Goal: Task Accomplishment & Management: Use online tool/utility

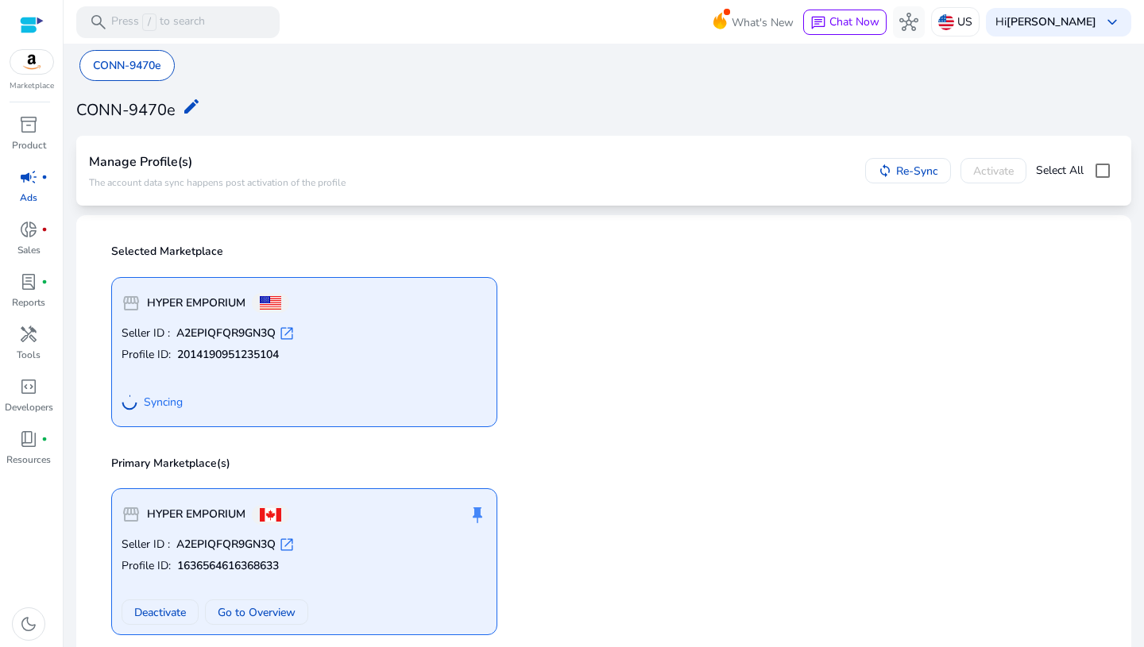
click at [647, 432] on div "Selected Marketplace storefront HYPER EMPORIUM Seller ID : A2EPIQFQR9GN3Q open_…" at bounding box center [604, 334] width 1030 height 212
click at [688, 332] on div "storefront HYPER EMPORIUM Seller ID : A2EPIQFQR9GN3Q open_in_new Profile ID: 20…" at bounding box center [604, 346] width 1004 height 163
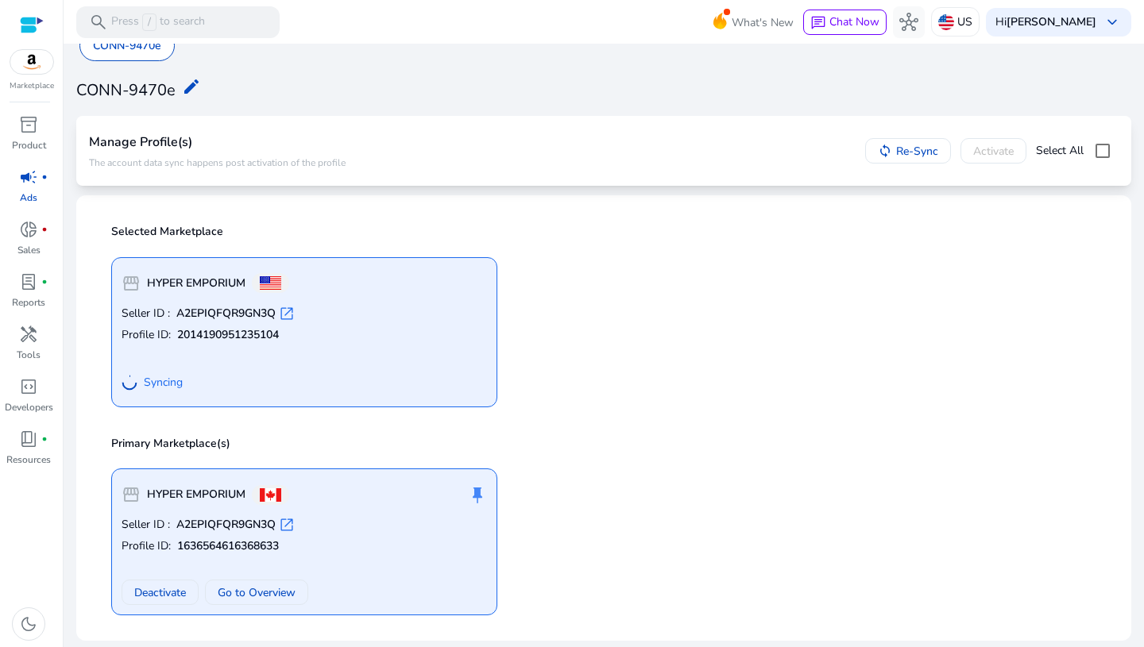
click at [705, 448] on p "Primary Marketplace(s)" at bounding box center [608, 444] width 995 height 16
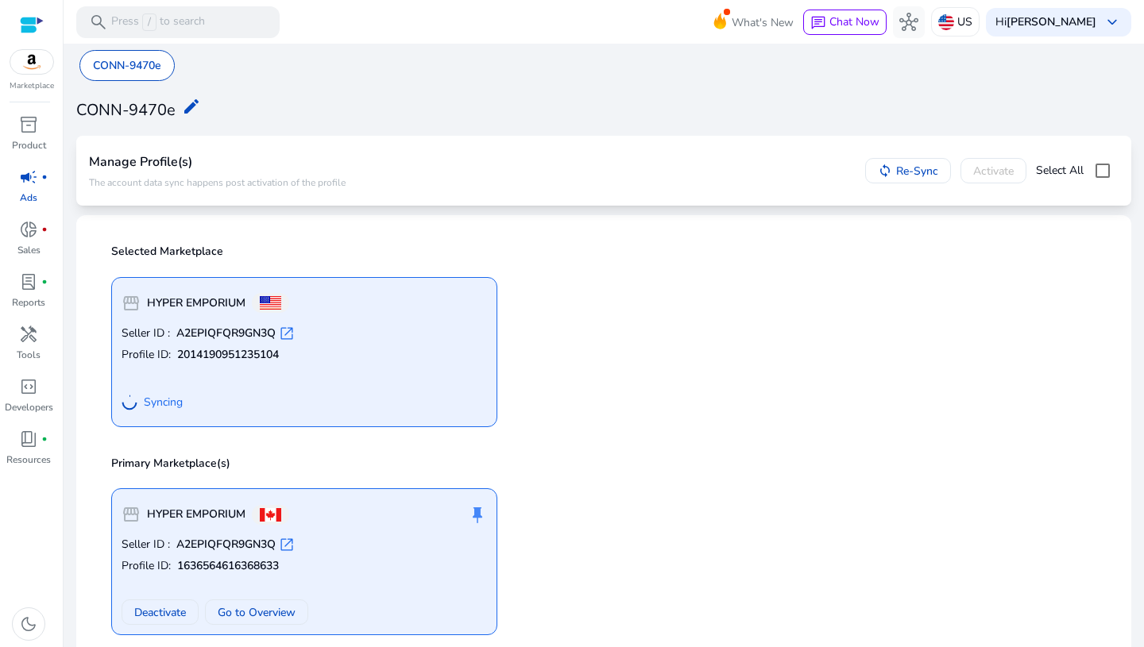
click at [477, 321] on div "storefront HYPER EMPORIUM Seller ID : A2EPIQFQR9GN3Q open_in_new Profile ID: 20…" at bounding box center [304, 352] width 386 height 150
click at [603, 361] on div "storefront HYPER EMPORIUM Seller ID : A2EPIQFQR9GN3Q open_in_new Profile ID: 20…" at bounding box center [604, 346] width 1004 height 163
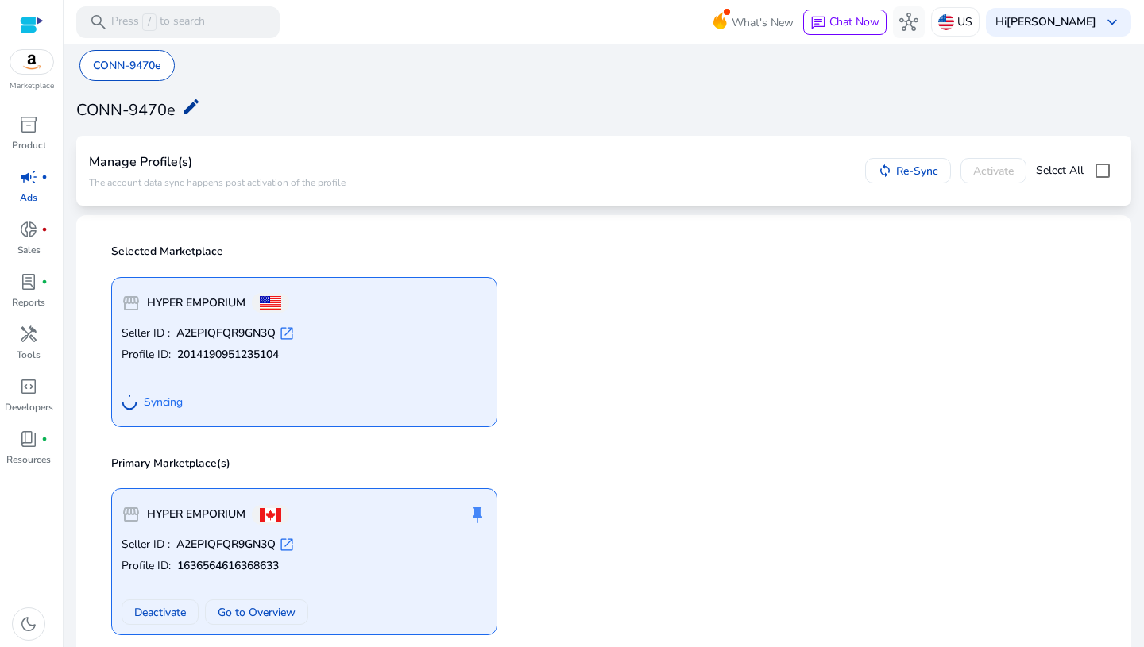
click at [193, 110] on mat-icon "edit" at bounding box center [191, 106] width 19 height 19
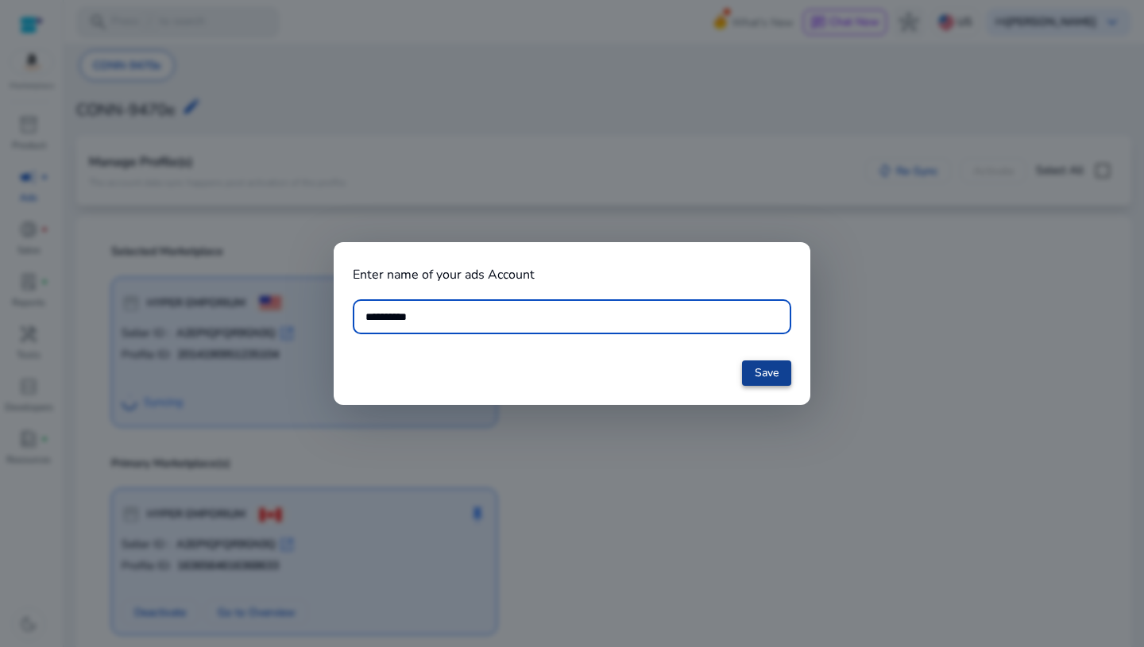
click at [783, 379] on span at bounding box center [766, 373] width 49 height 38
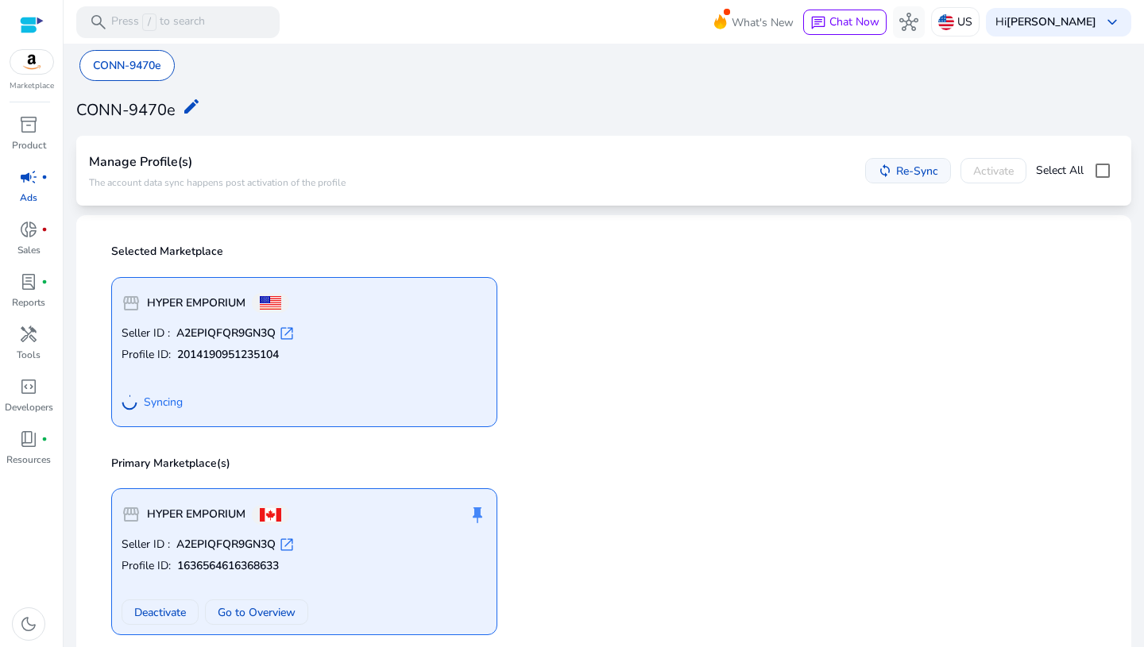
click at [898, 170] on span "Re-Sync" at bounding box center [917, 171] width 42 height 17
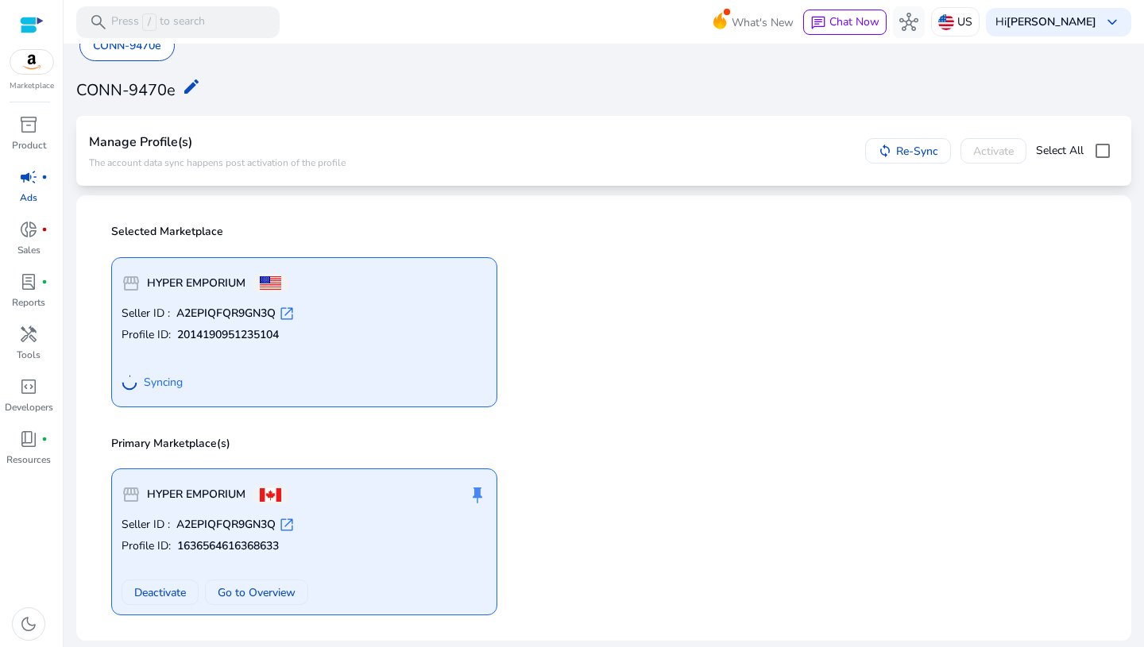
click at [710, 342] on div "storefront HYPER EMPORIUM Seller ID : A2EPIQFQR9GN3Q open_in_new Profile ID: 20…" at bounding box center [604, 326] width 1004 height 163
click at [266, 598] on span "Go to Overview" at bounding box center [257, 593] width 78 height 17
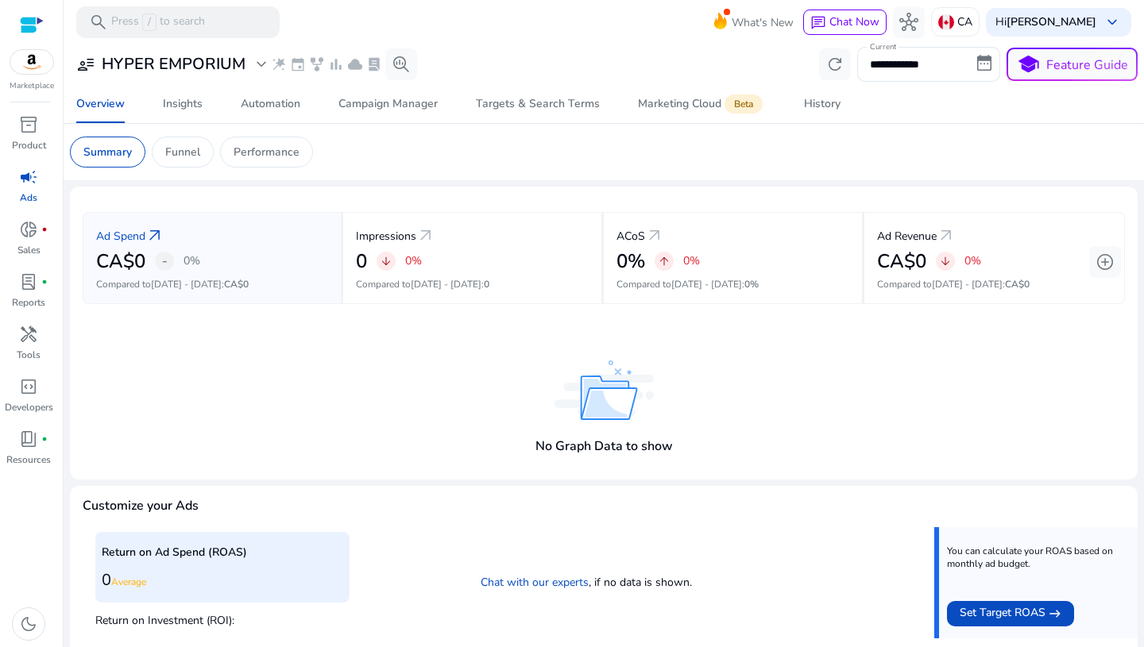
click at [798, 316] on div "Ad Spend arrow_outward CA$0 - 0% Compared to Aug 15 - Aug 28 : CA$0 Impressions…" at bounding box center [604, 258] width 1042 height 118
click at [263, 106] on div "Automation" at bounding box center [271, 104] width 60 height 11
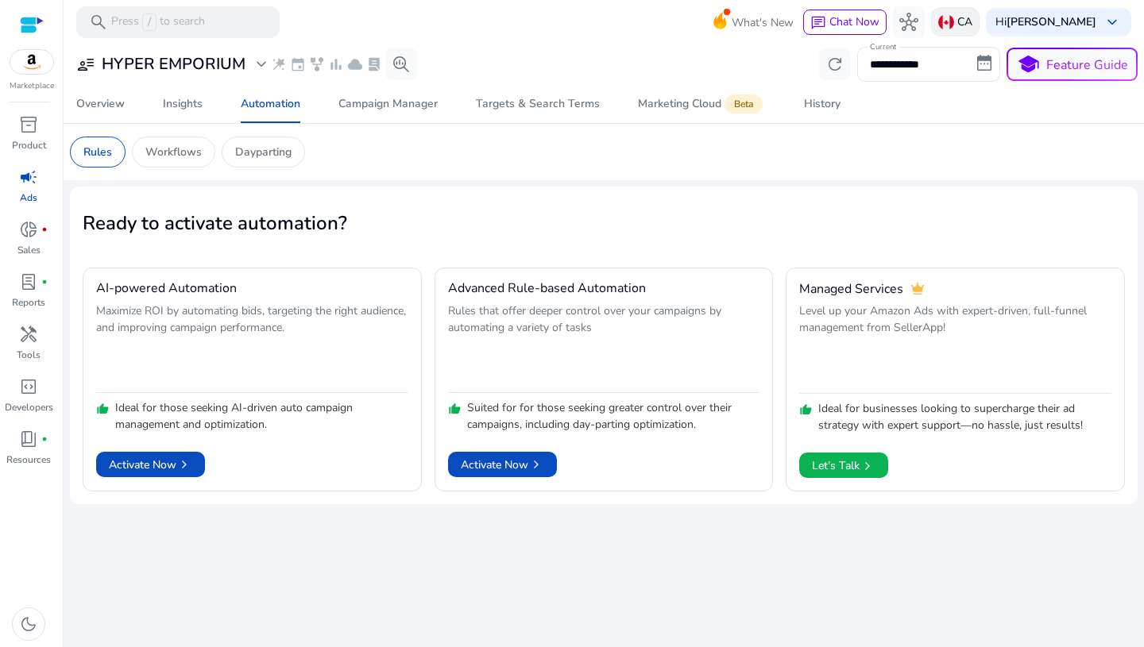
click at [972, 20] on p "CA" at bounding box center [964, 22] width 15 height 28
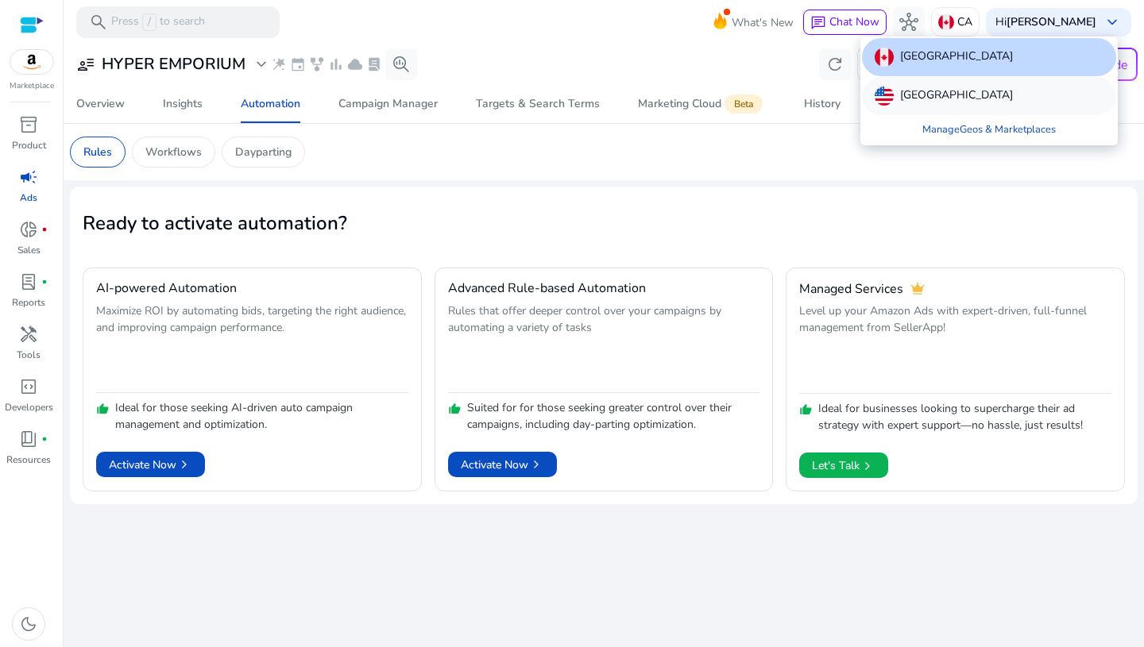
click at [964, 101] on p "[GEOGRAPHIC_DATA]" at bounding box center [956, 96] width 113 height 19
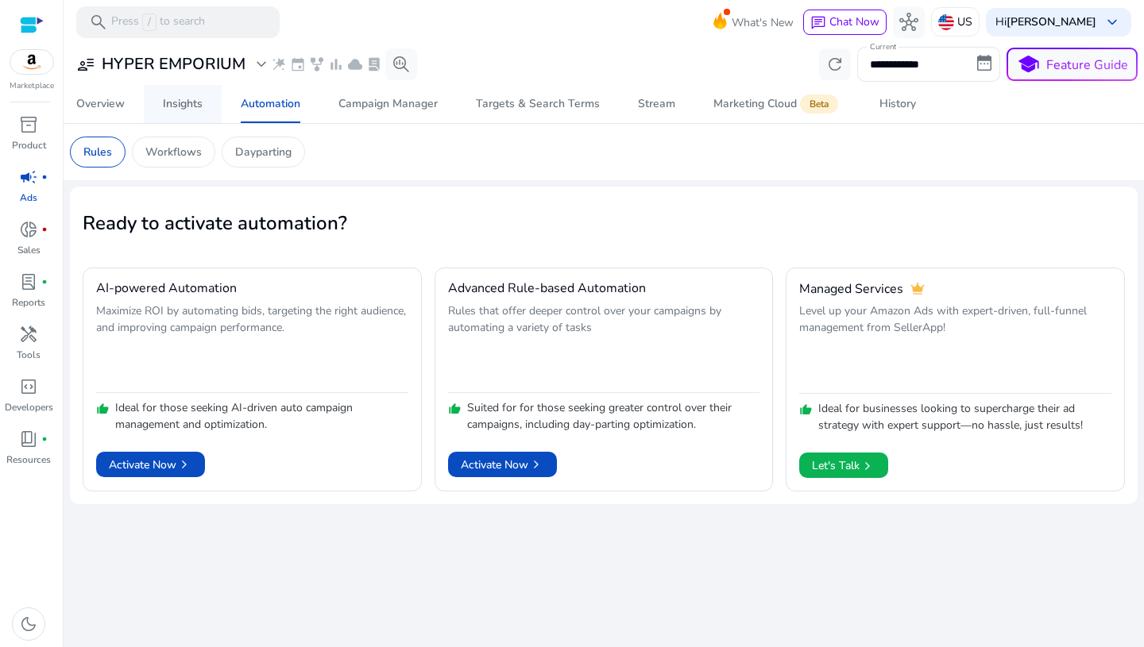
click at [184, 116] on span "Insights" at bounding box center [183, 104] width 40 height 38
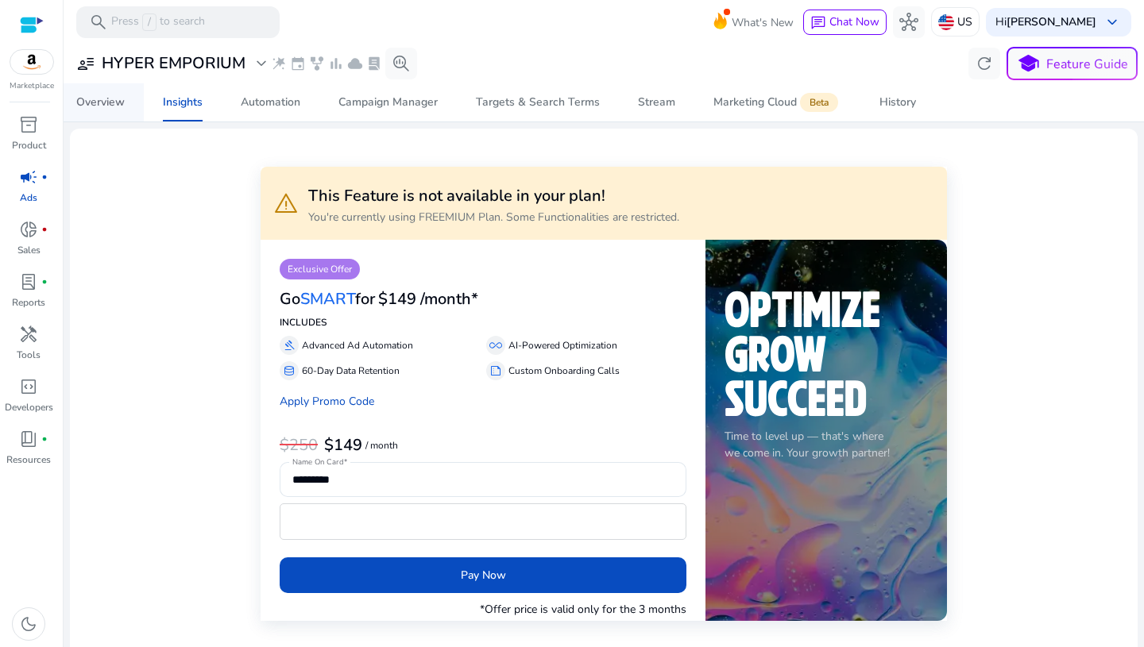
click at [118, 110] on span "Overview" at bounding box center [100, 102] width 48 height 38
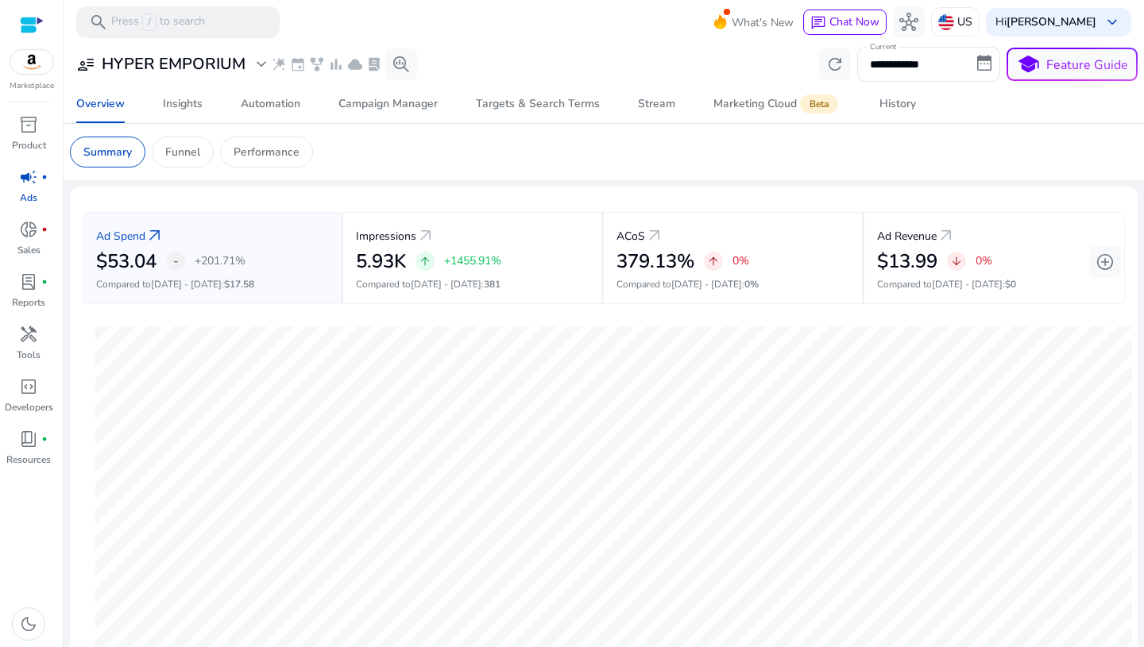
click at [733, 126] on mat-card "Summary Funnel Performance" at bounding box center [603, 152] width 1093 height 56
click at [400, 160] on app-sa-custom-tab "Summary Funnel Performance" at bounding box center [604, 152] width 1068 height 31
click at [1083, 74] on button "school Feature Guide" at bounding box center [1072, 64] width 131 height 33
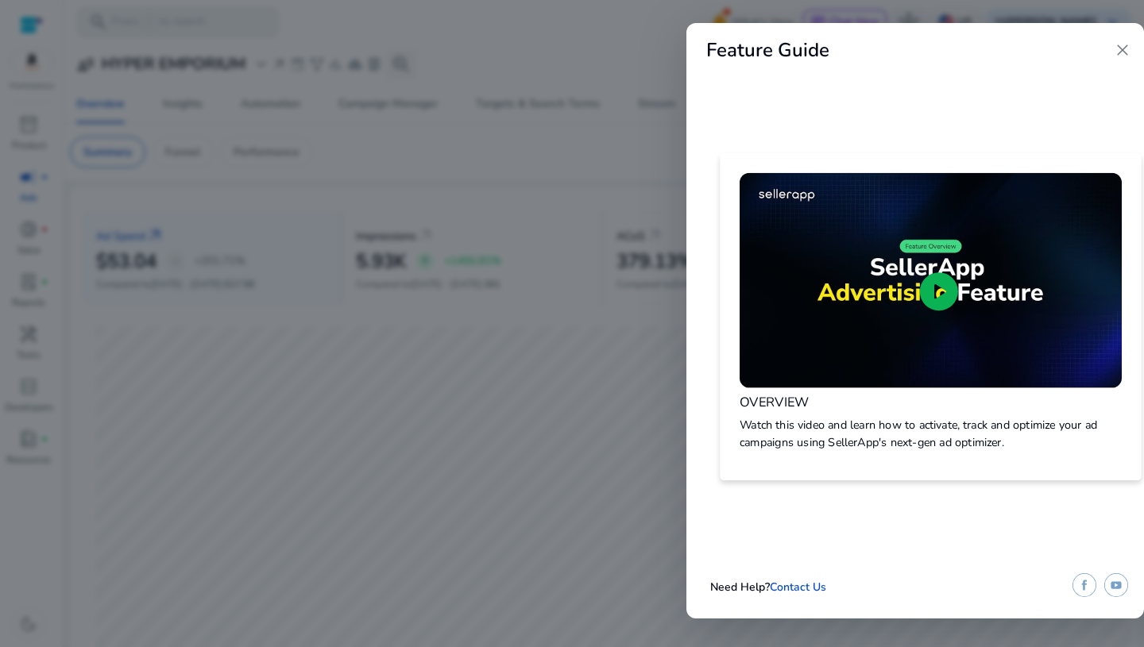
click at [930, 244] on img at bounding box center [931, 280] width 382 height 215
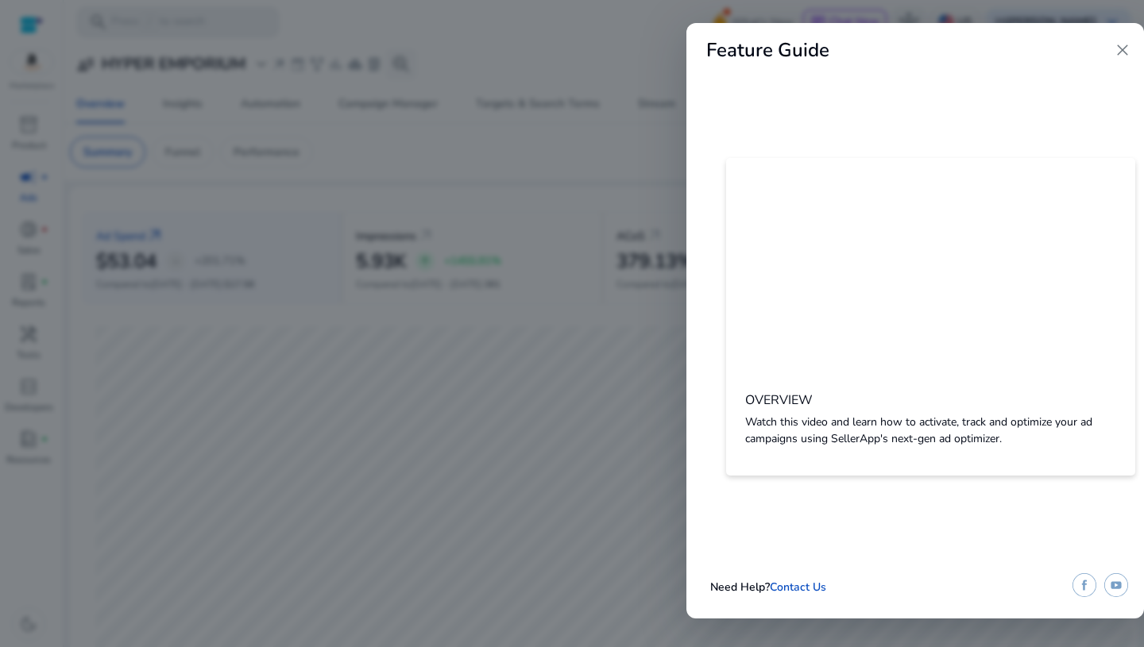
click at [1124, 60] on span "close" at bounding box center [1122, 50] width 19 height 19
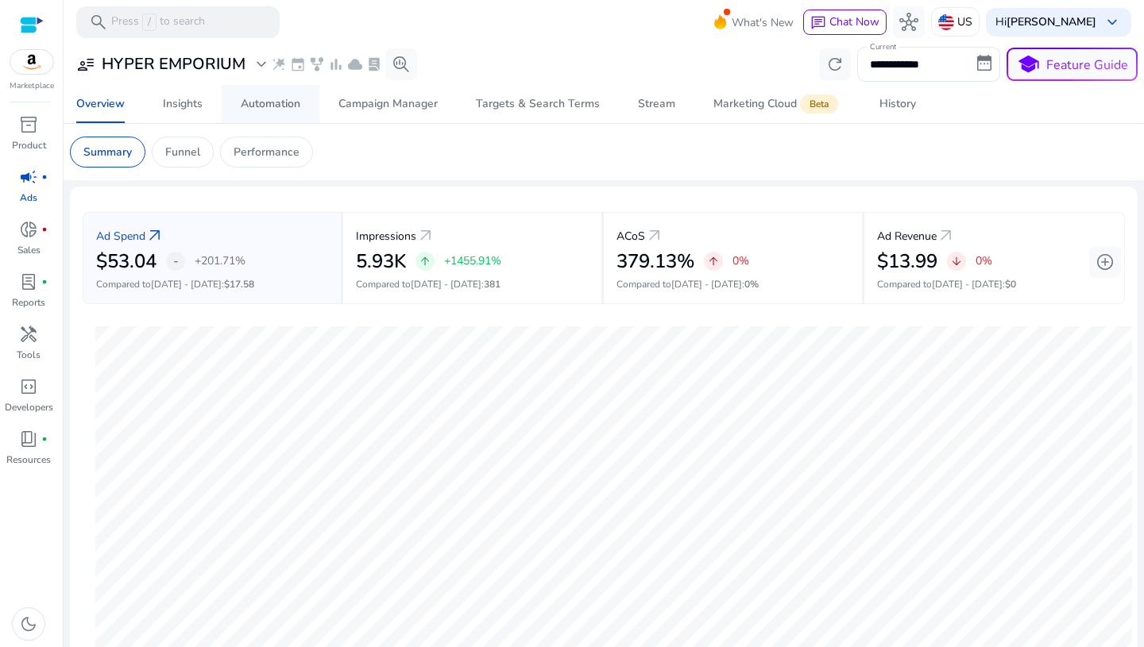
click at [257, 102] on div "Automation" at bounding box center [271, 104] width 60 height 11
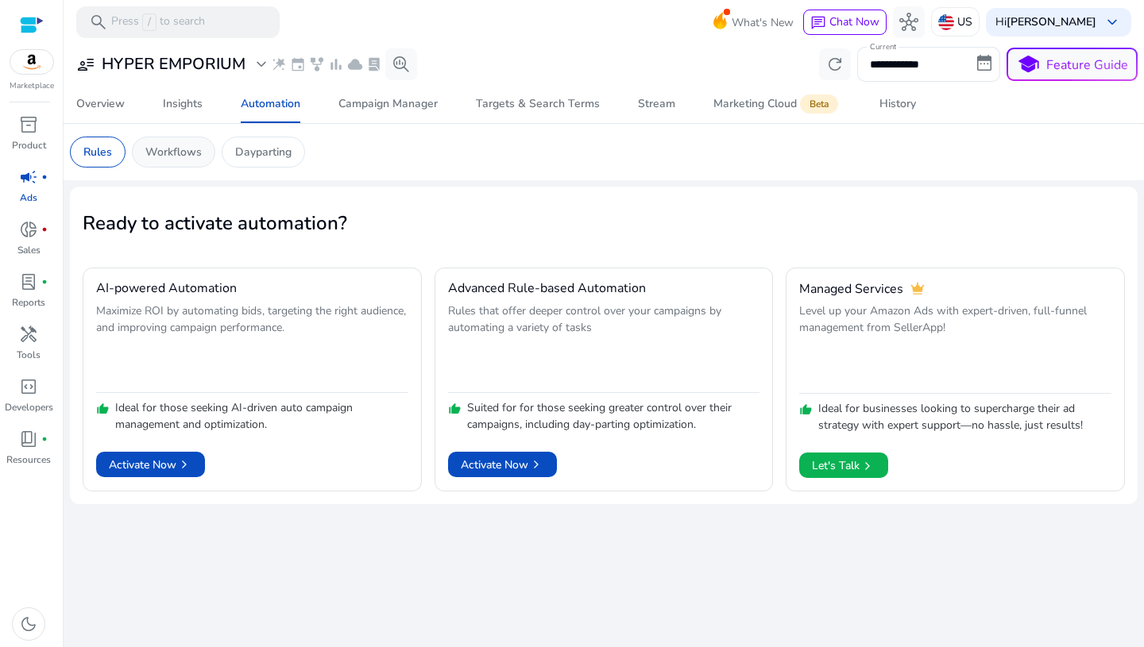
click at [149, 141] on div "Workflows" at bounding box center [173, 152] width 83 height 31
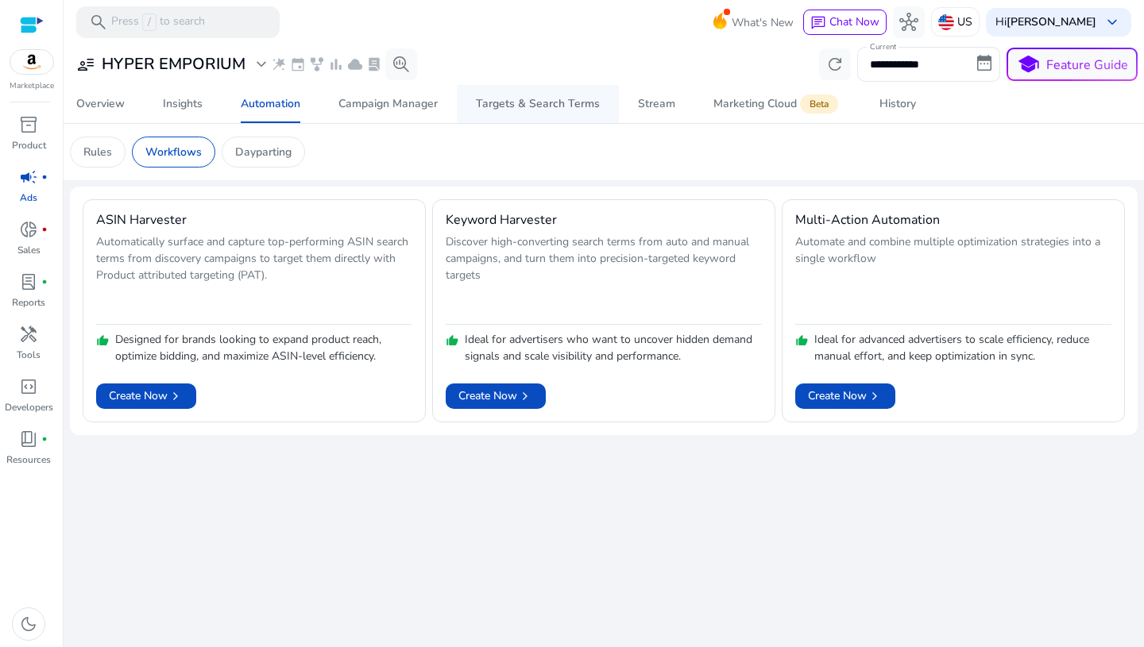
click at [525, 108] on div "Targets & Search Terms" at bounding box center [538, 104] width 124 height 11
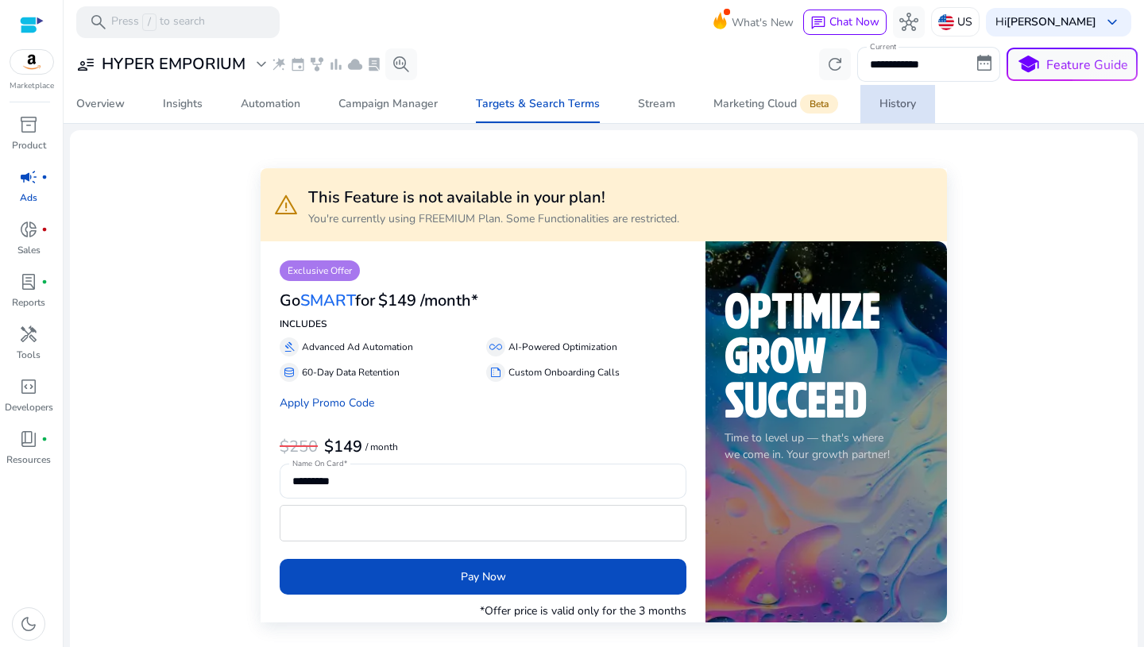
click at [910, 106] on div "History" at bounding box center [897, 104] width 37 height 11
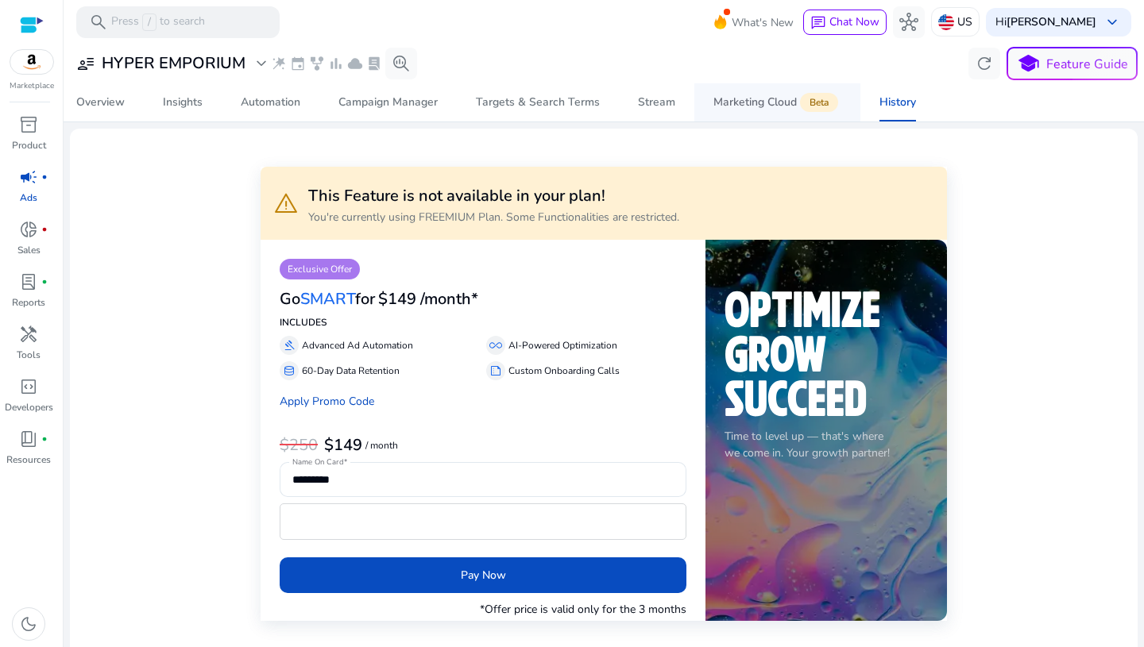
click at [797, 107] on app-sa-label "Beta" at bounding box center [817, 102] width 41 height 13
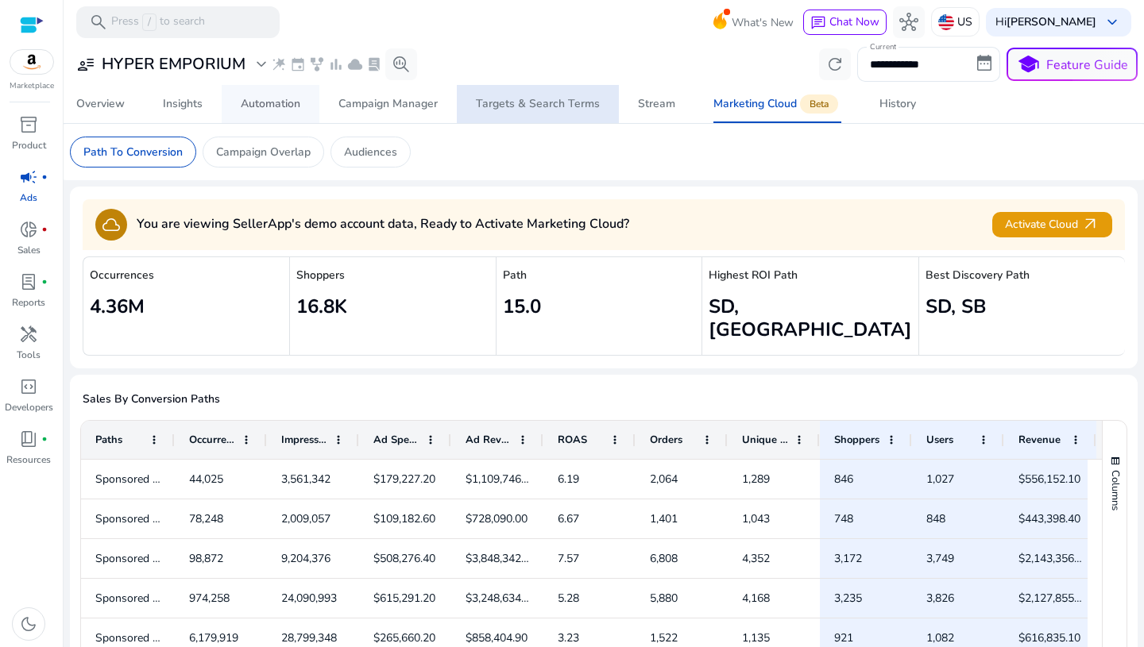
click at [272, 104] on div "Automation" at bounding box center [271, 104] width 60 height 11
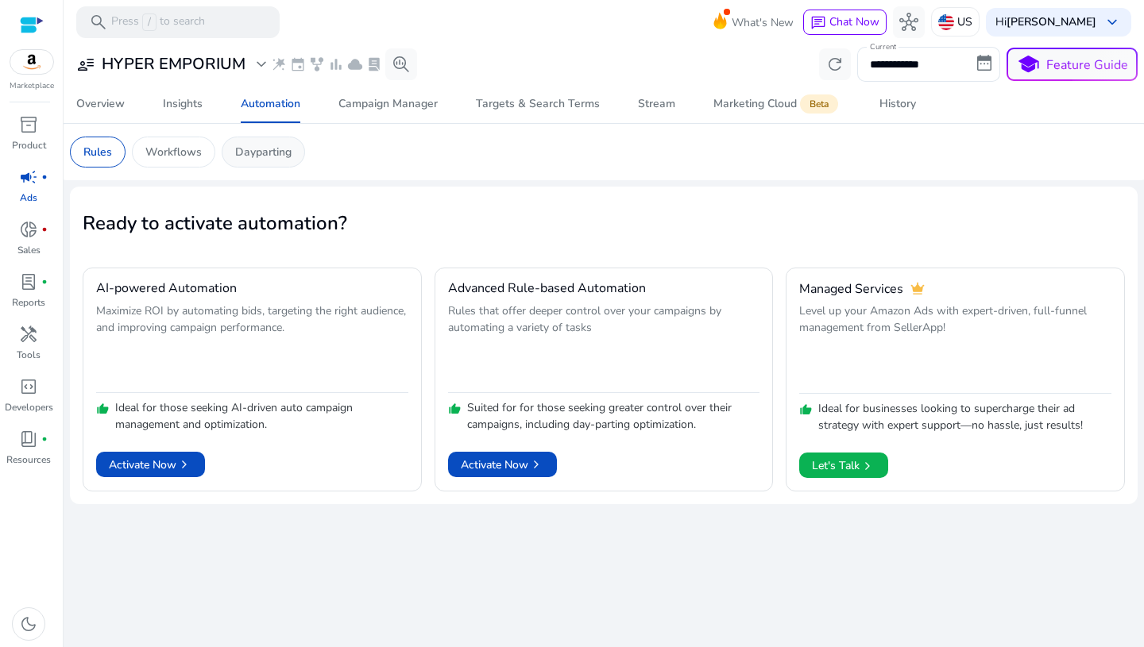
click at [254, 157] on p "Dayparting" at bounding box center [263, 152] width 56 height 17
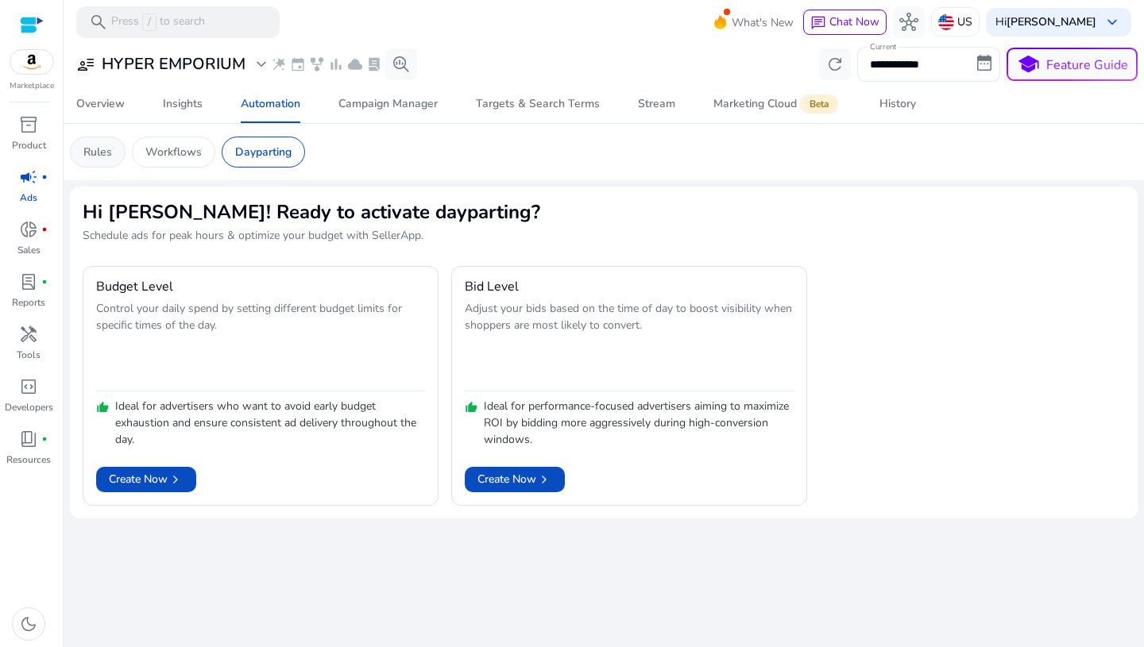
click at [104, 156] on p "Rules" at bounding box center [97, 152] width 29 height 17
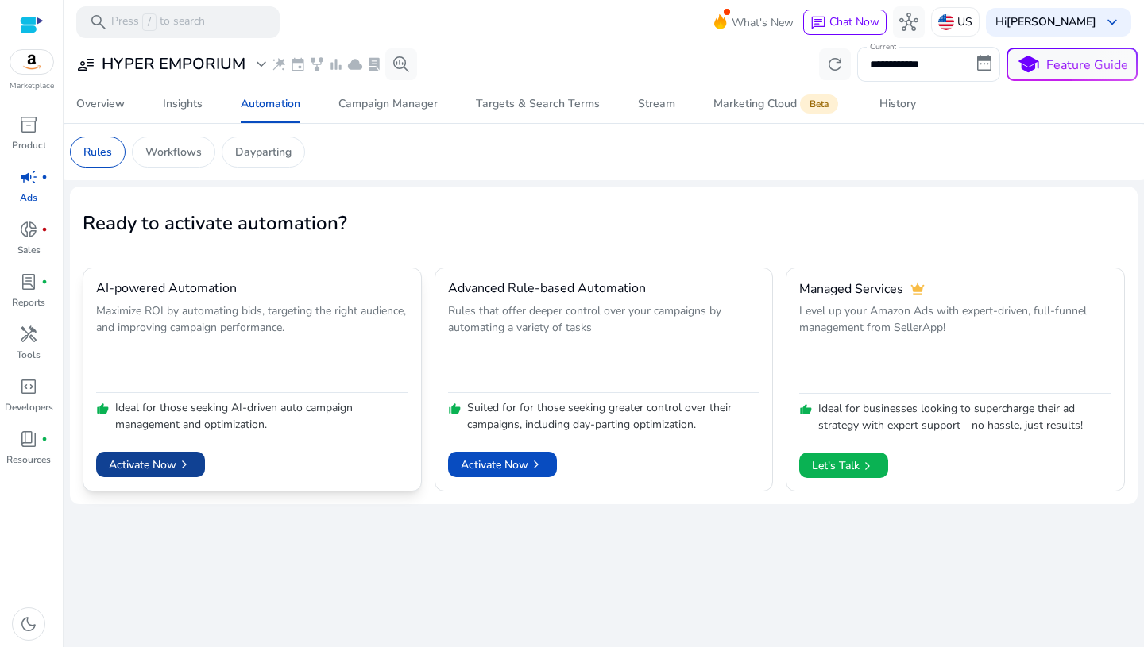
click at [161, 473] on span at bounding box center [150, 465] width 109 height 38
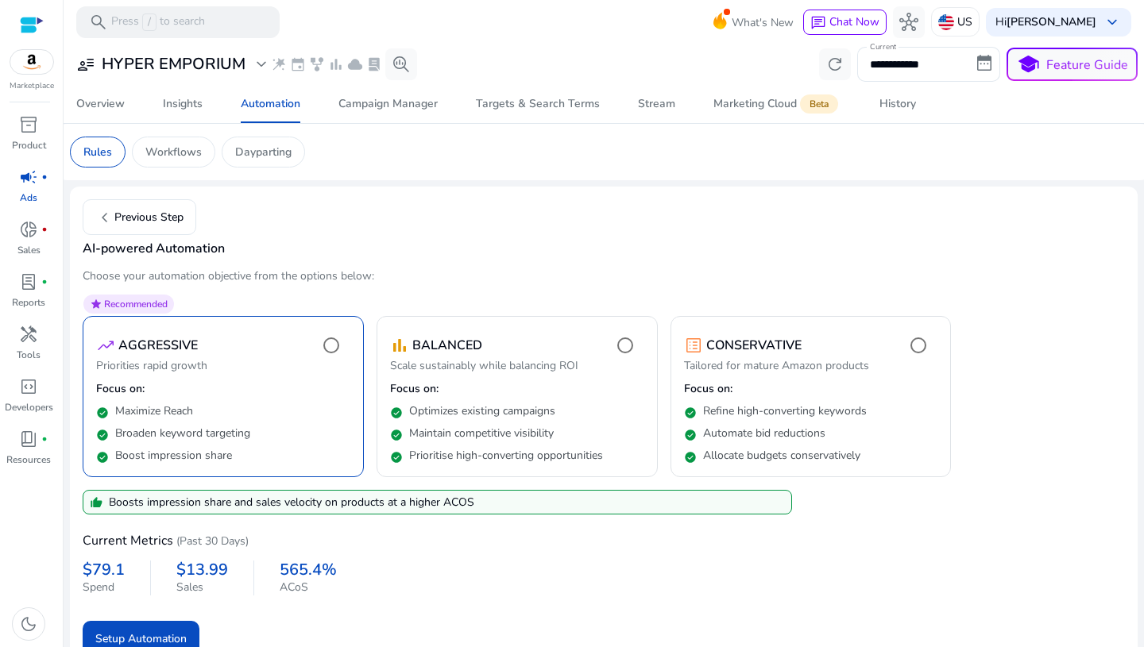
click at [492, 257] on mat-card "chevron_left Previous Step AI-powered Automation Choose your automation objecti…" at bounding box center [604, 428] width 1068 height 483
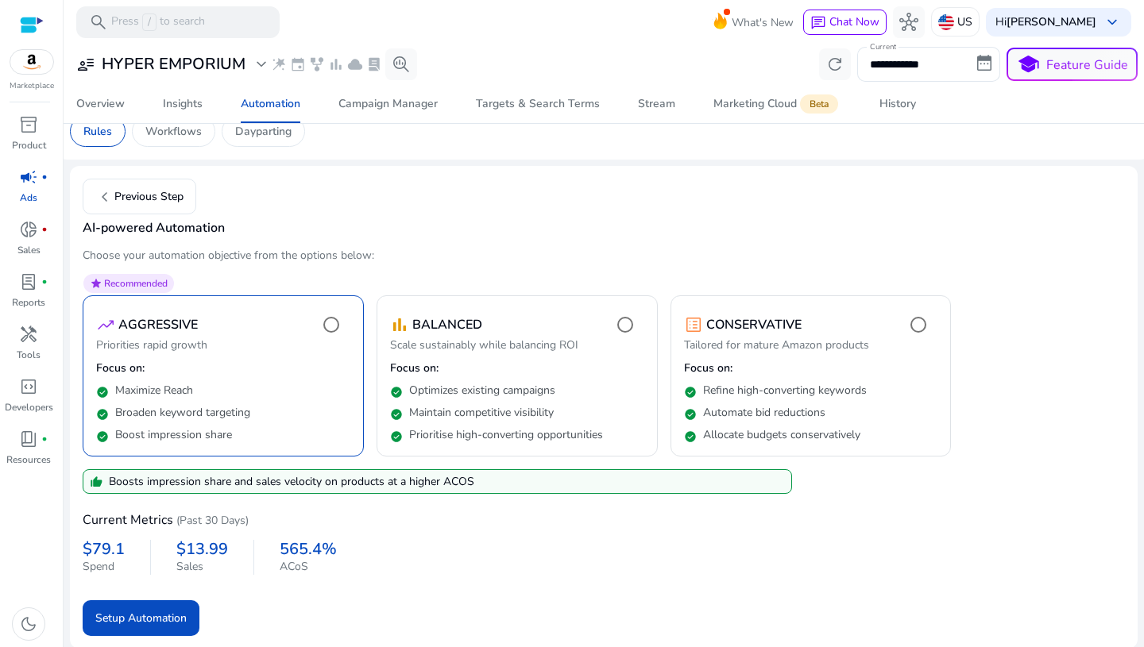
scroll to position [22, 0]
click at [101, 104] on div "Overview" at bounding box center [100, 104] width 48 height 11
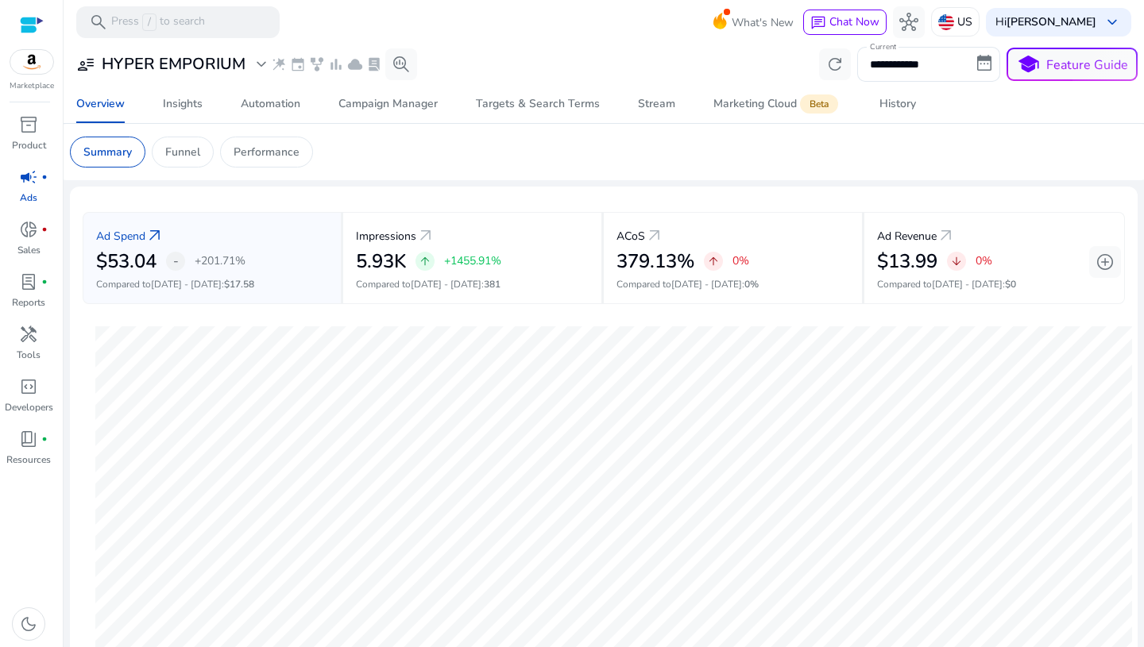
click at [833, 196] on mat-card "Ad Spend arrow_outward $53.04 - +201.71% Compared to Aug 15 - Aug 28 : $17.58 I…" at bounding box center [604, 447] width 1068 height 520
click at [201, 150] on div "Funnel" at bounding box center [183, 152] width 62 height 31
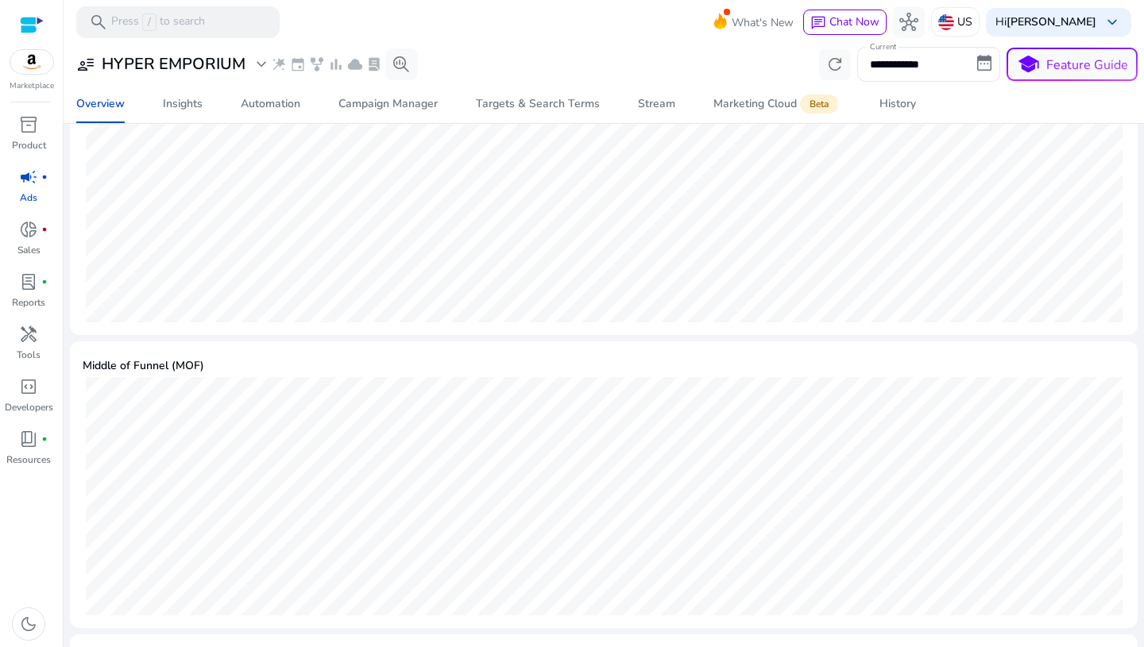
scroll to position [475, 0]
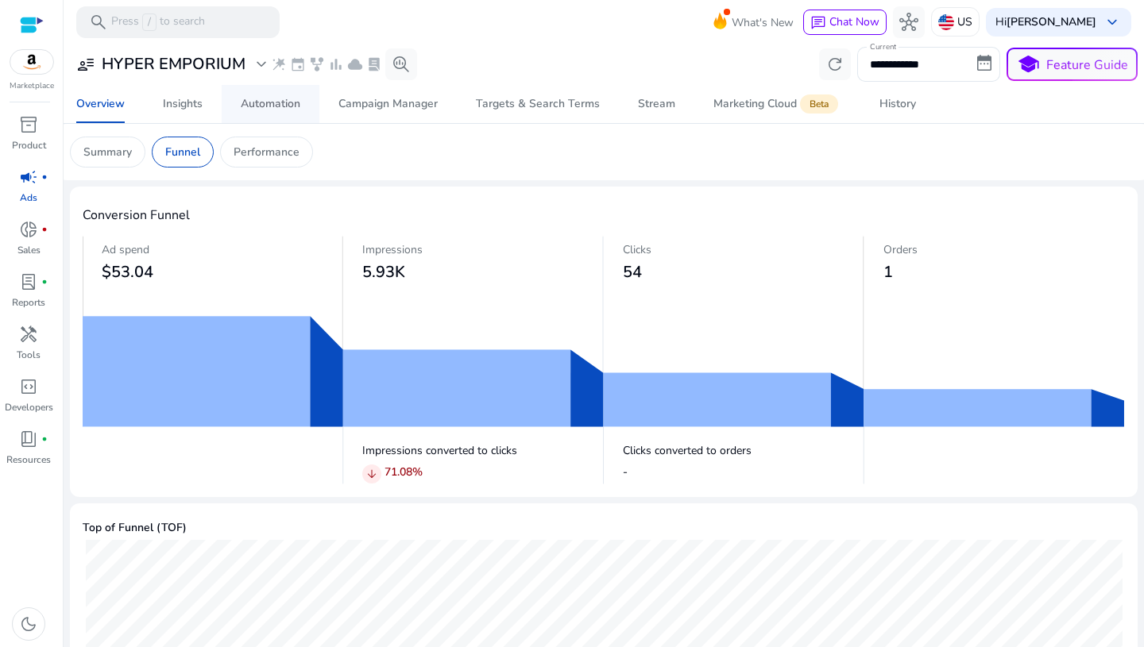
click at [250, 100] on div "Automation" at bounding box center [271, 104] width 60 height 11
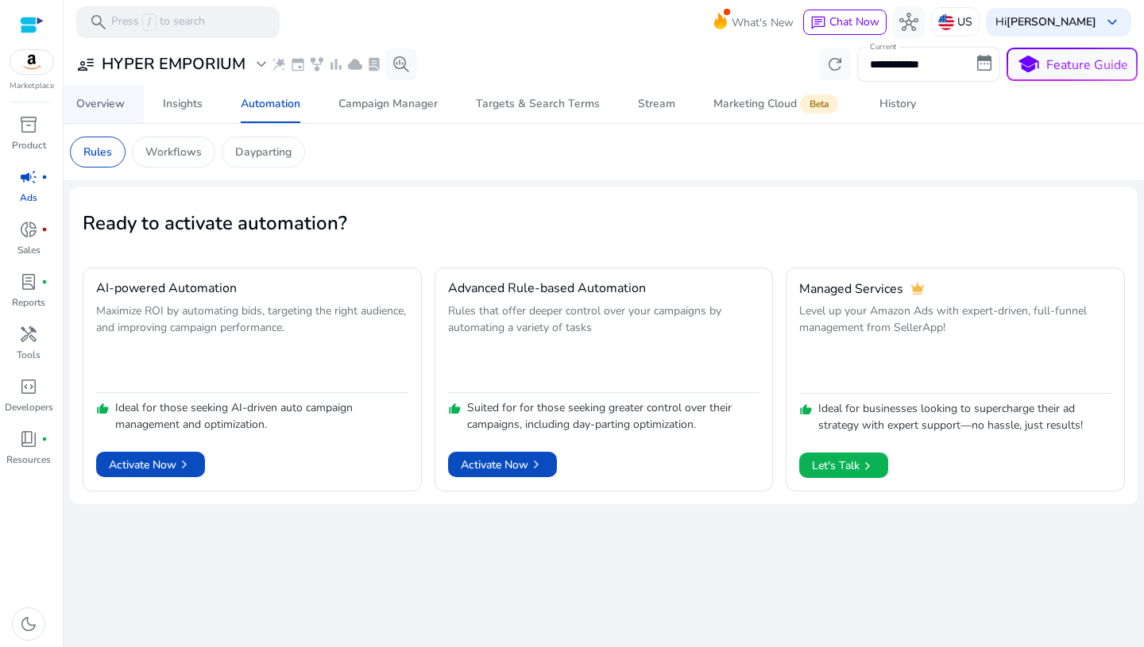
click at [122, 108] on div "Overview" at bounding box center [100, 104] width 48 height 11
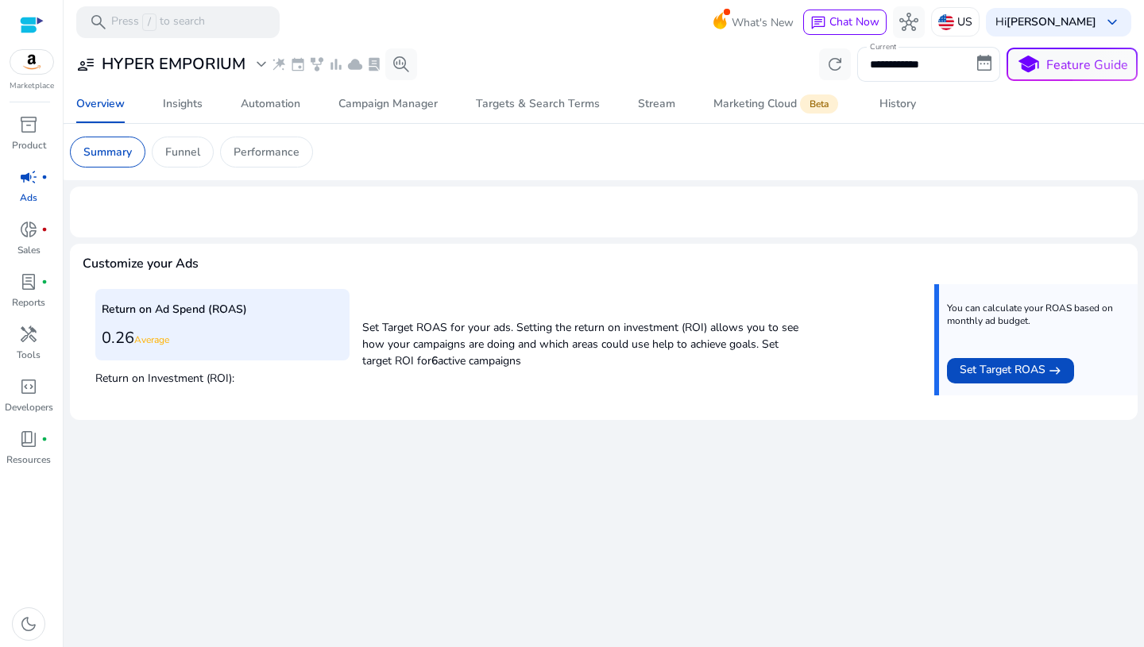
click at [265, 146] on p "Performance" at bounding box center [267, 152] width 66 height 17
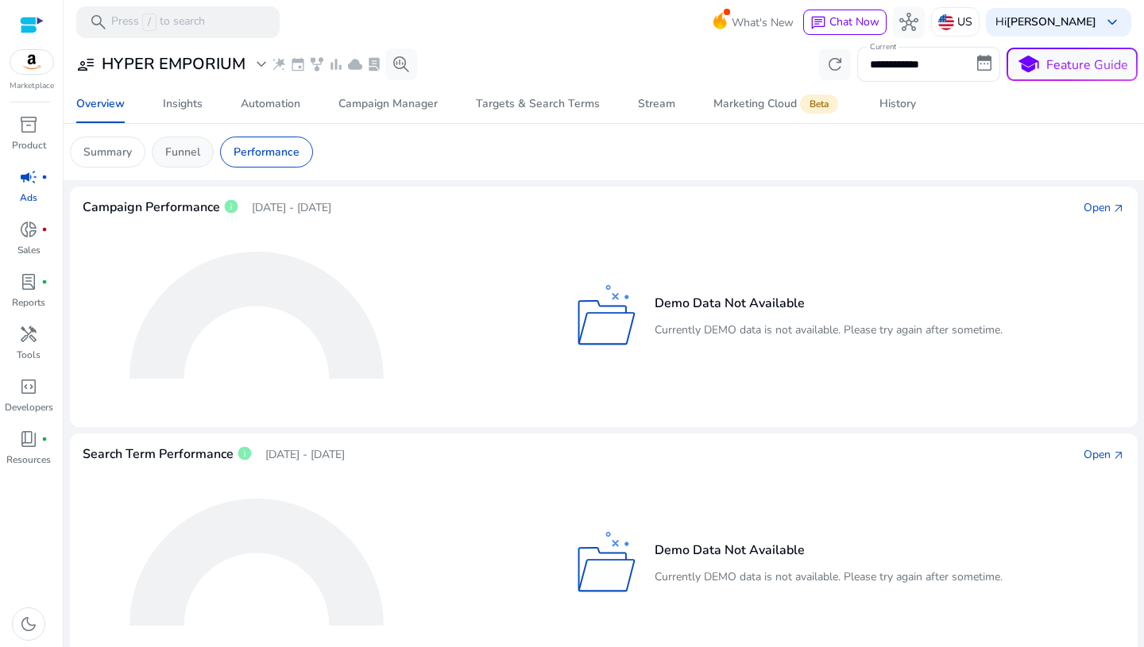
click at [194, 166] on div "Funnel" at bounding box center [183, 152] width 62 height 31
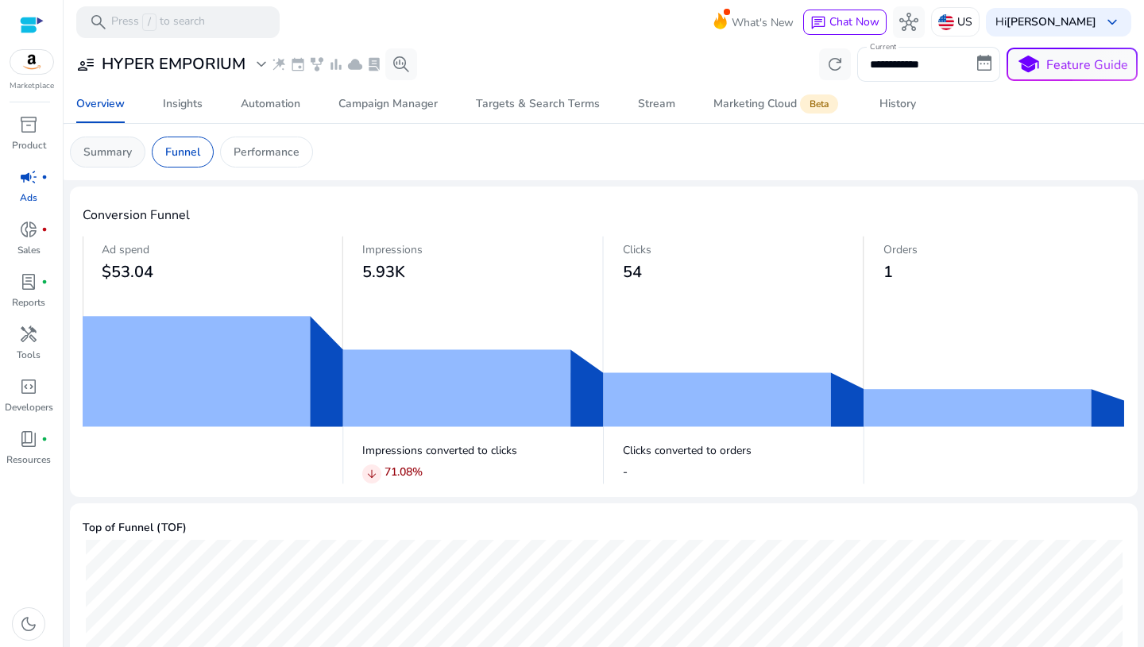
click at [120, 153] on p "Summary" at bounding box center [107, 152] width 48 height 17
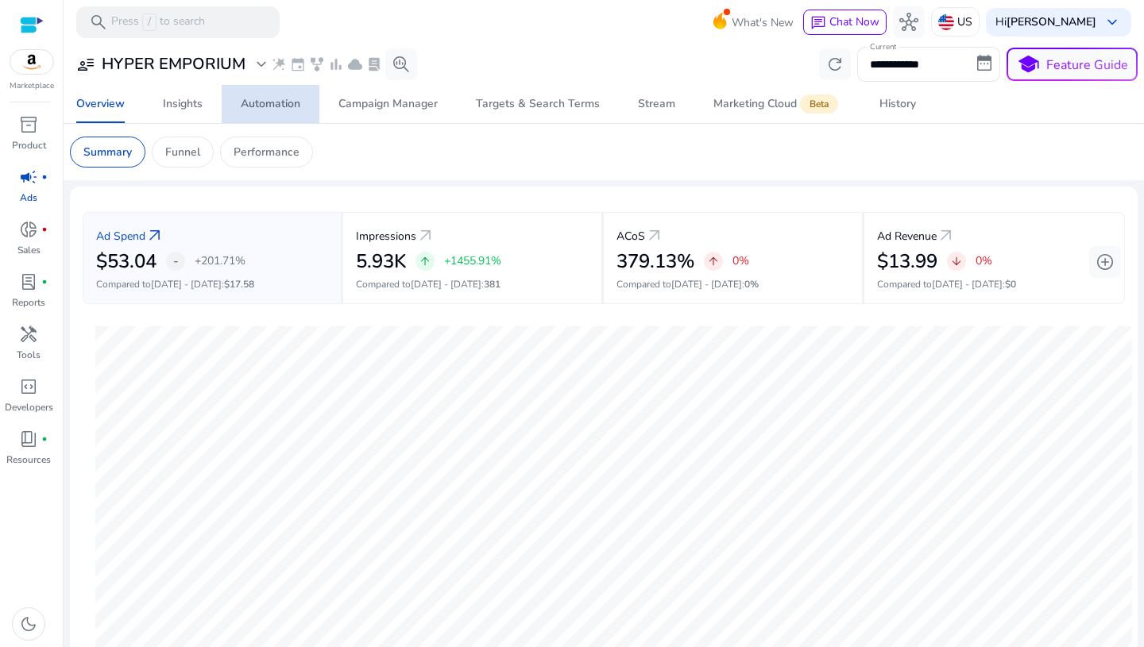
click at [301, 103] on link "Automation" at bounding box center [271, 104] width 98 height 38
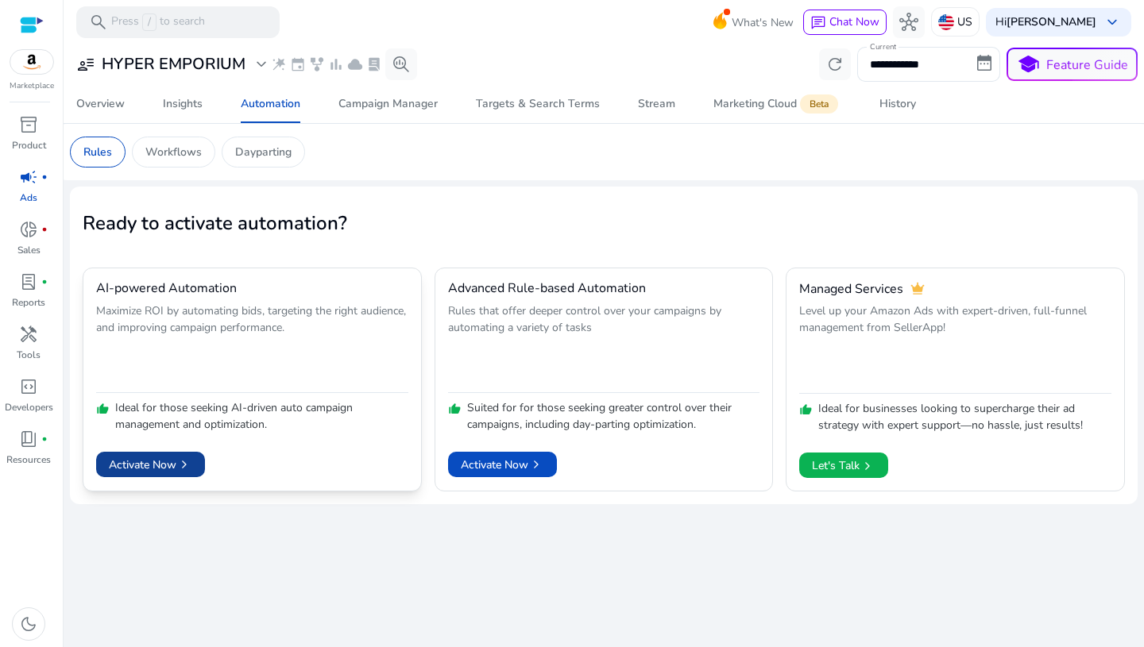
click at [134, 463] on span "Activate Now chevron_right" at bounding box center [150, 465] width 83 height 17
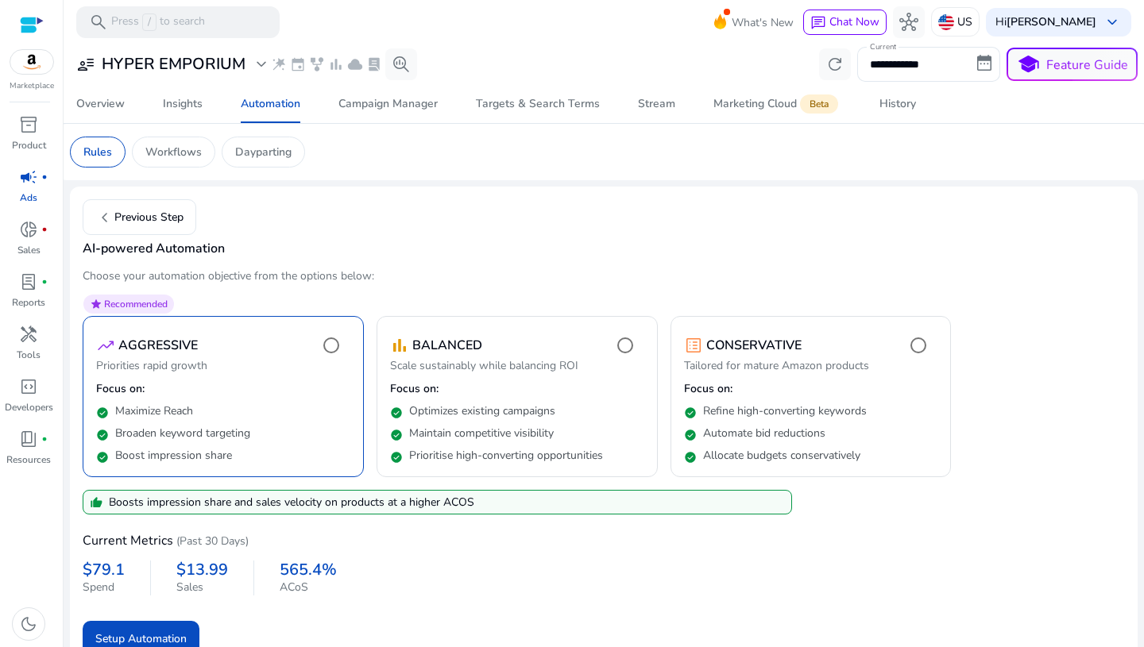
click at [431, 260] on mat-card "chevron_left Previous Step AI-powered Automation Choose your automation objecti…" at bounding box center [604, 428] width 1068 height 483
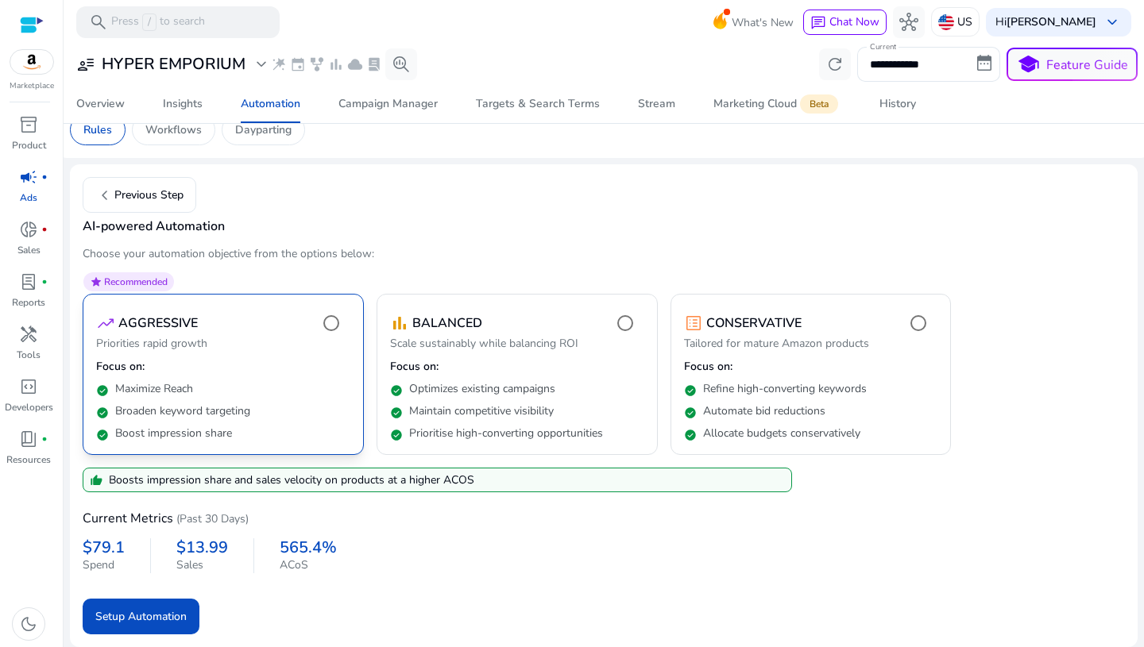
click at [157, 282] on span "Recommended" at bounding box center [136, 282] width 64 height 13
click at [97, 281] on span "star" at bounding box center [96, 282] width 13 height 13
click at [189, 626] on span "submit" at bounding box center [141, 616] width 117 height 38
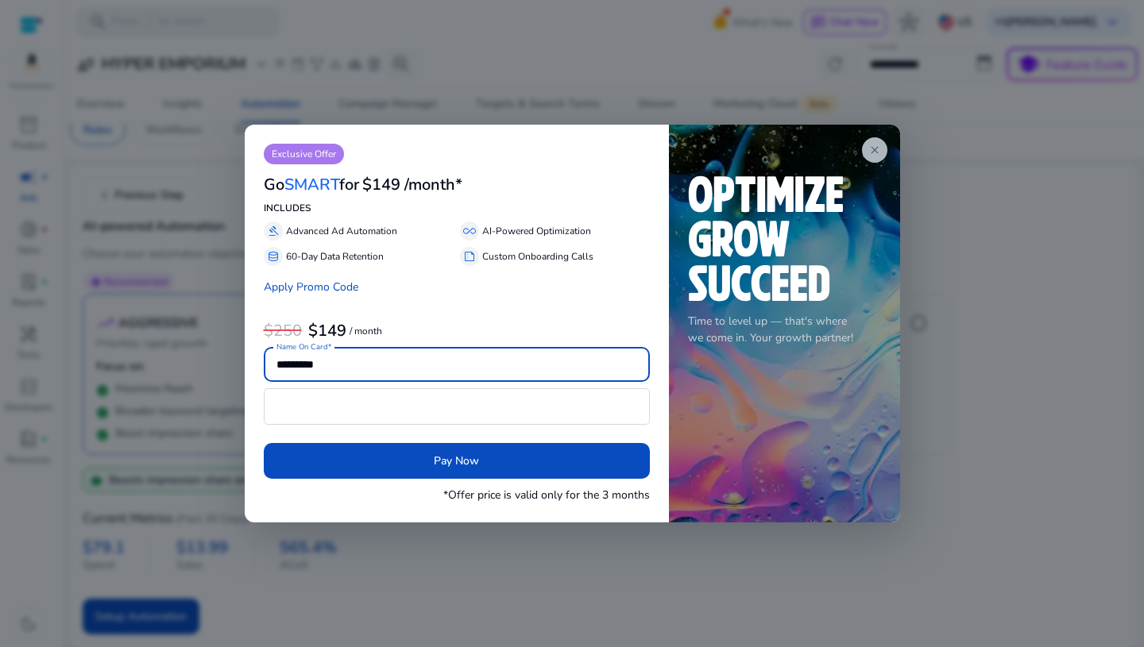
click at [872, 153] on span "close" at bounding box center [874, 150] width 13 height 13
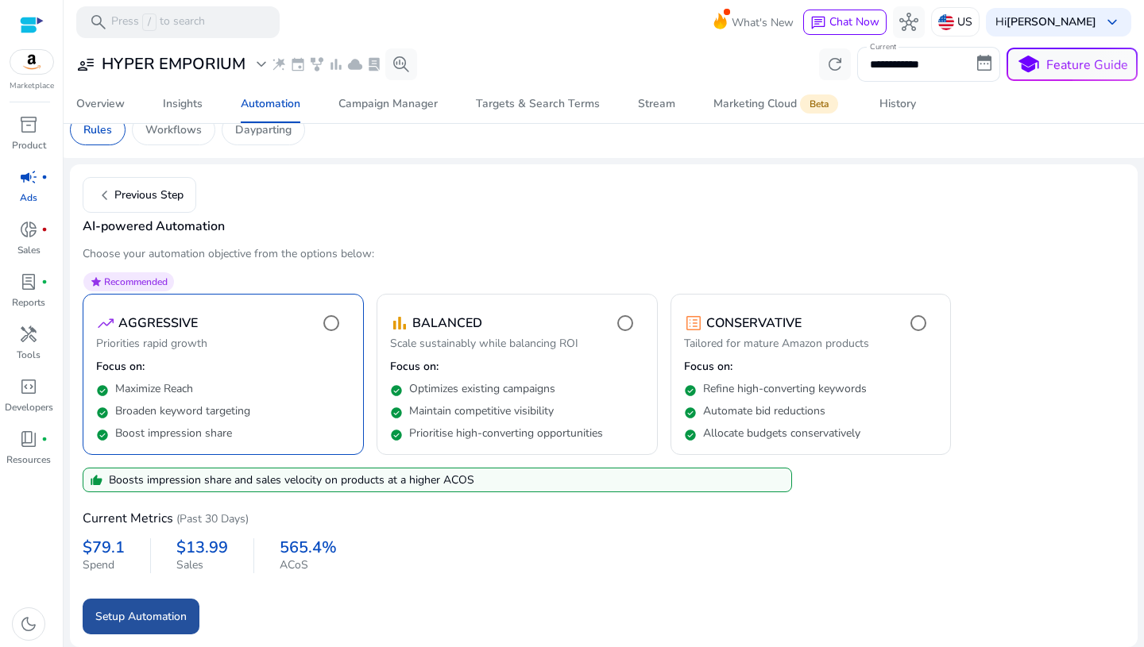
click at [149, 619] on span "Setup Automation" at bounding box center [140, 617] width 91 height 17
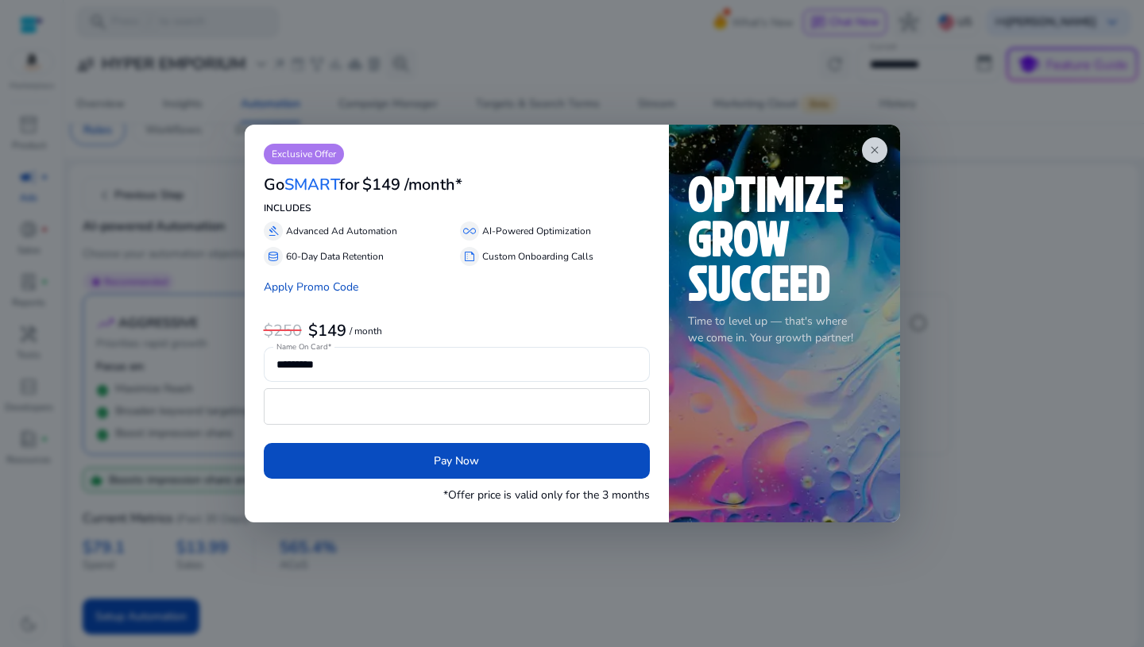
click at [725, 596] on div at bounding box center [572, 323] width 1144 height 647
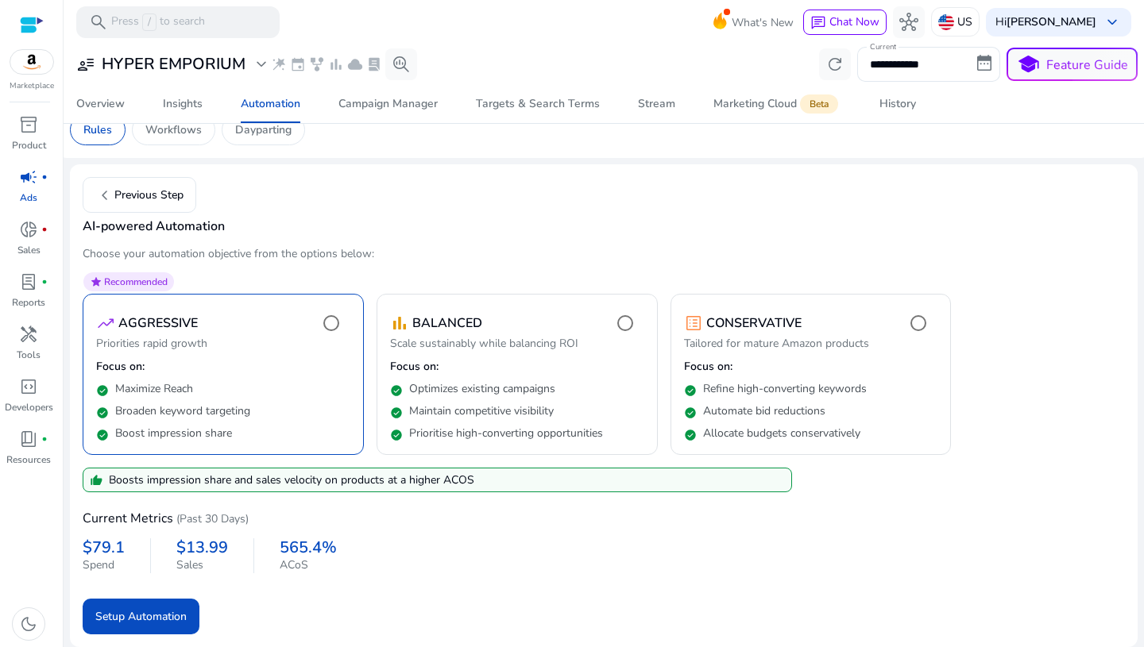
scroll to position [0, 0]
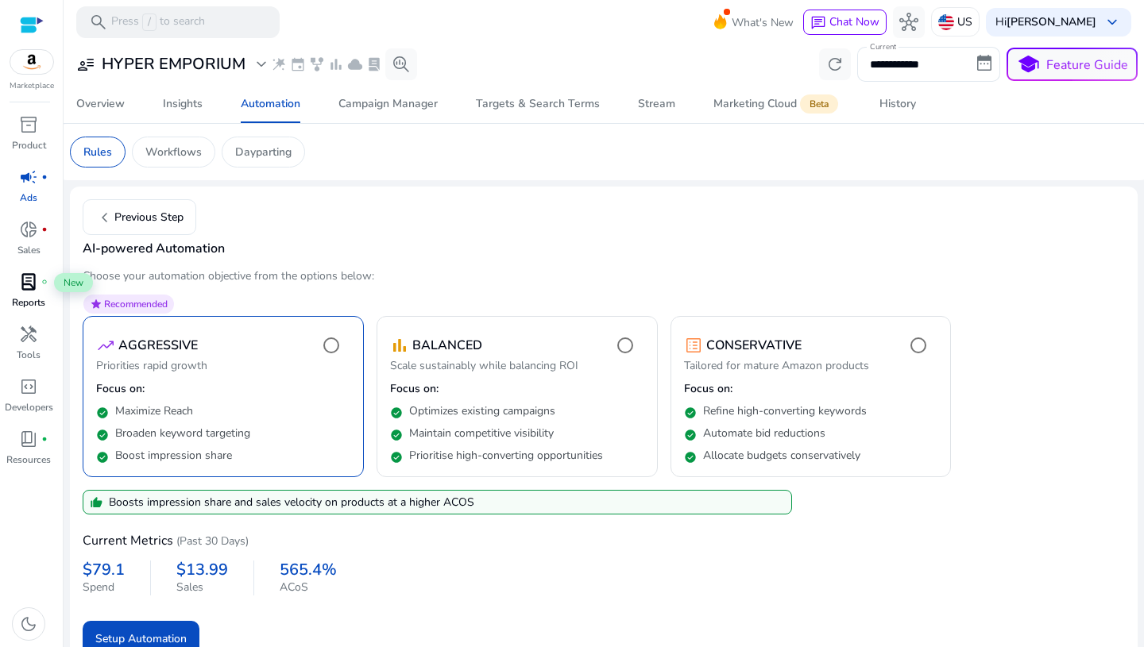
click at [37, 292] on span "lab_profile" at bounding box center [28, 281] width 19 height 19
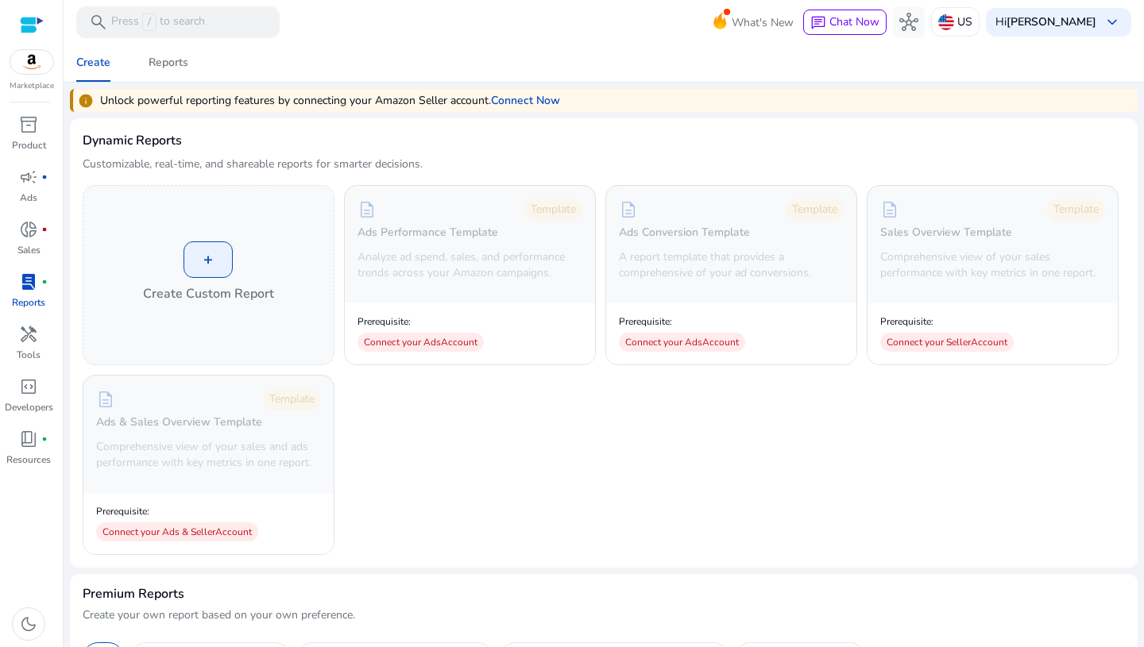
click at [597, 454] on div "+ Create Custom Report description Template Ads Performance Template Analyze ad…" at bounding box center [604, 370] width 1042 height 370
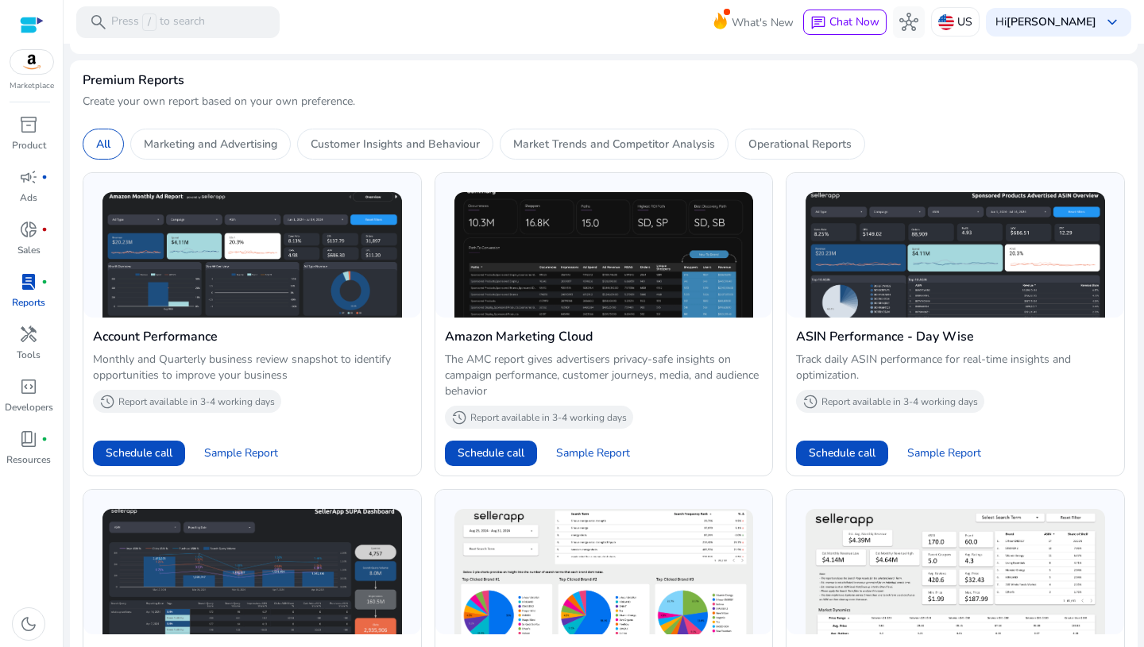
scroll to position [516, 0]
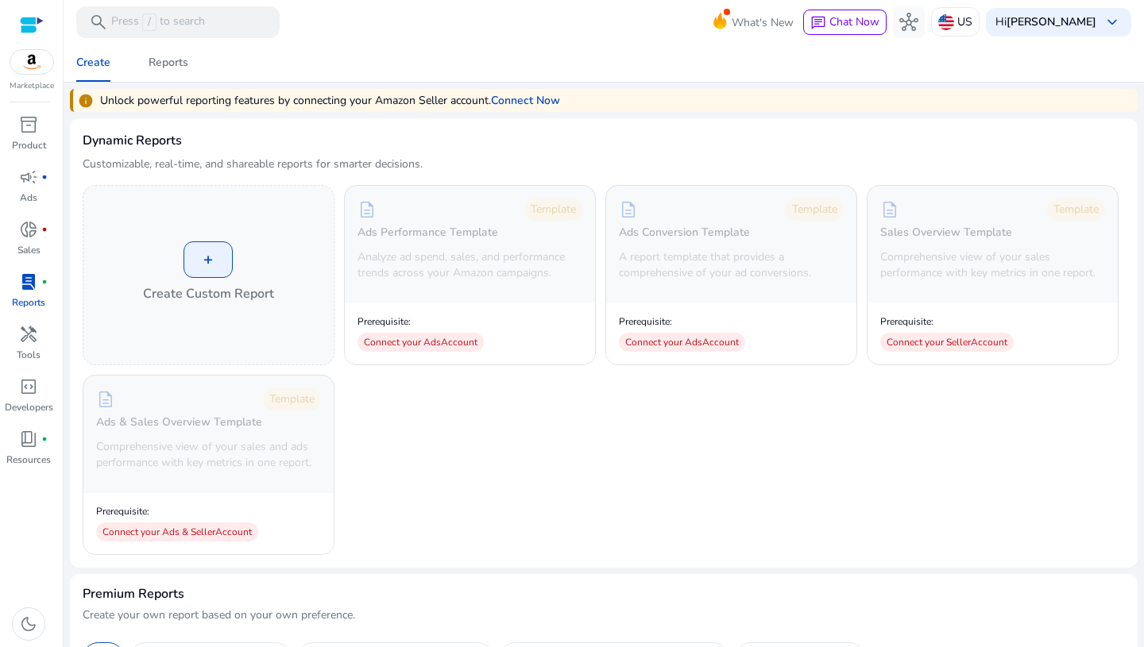
scroll to position [516, 0]
